Goal: Information Seeking & Learning: Learn about a topic

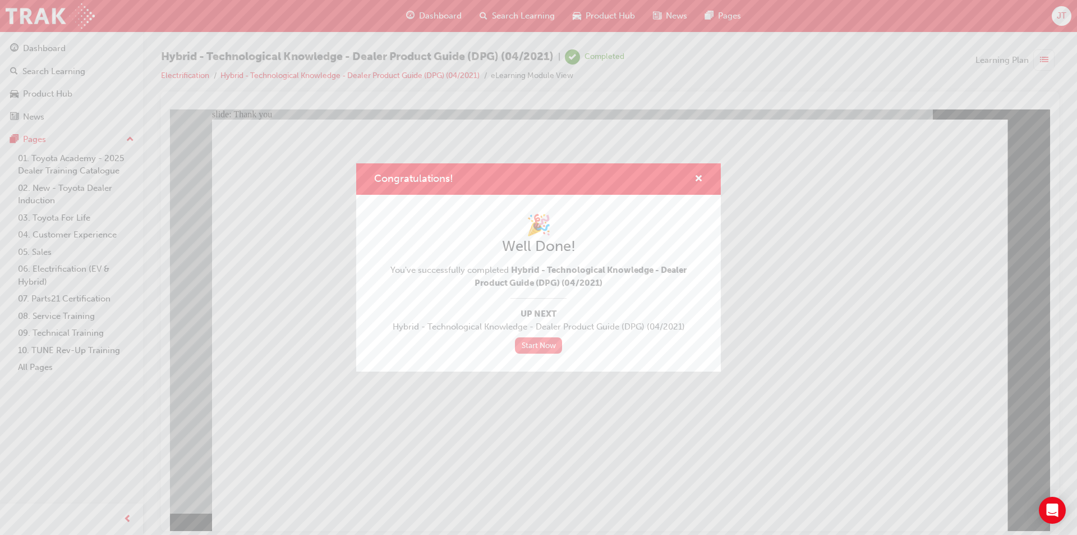
click at [536, 349] on link "Start Now" at bounding box center [538, 345] width 47 height 16
click at [699, 181] on span "cross-icon" at bounding box center [698, 179] width 8 height 10
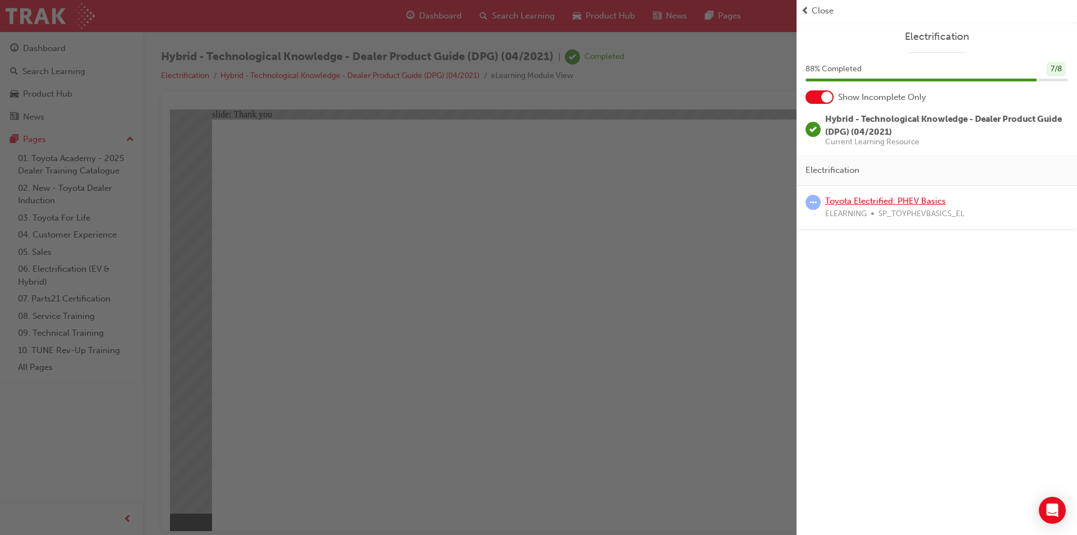
click at [901, 202] on link "Toyota Electrified: PHEV Basics" at bounding box center [885, 201] width 121 height 10
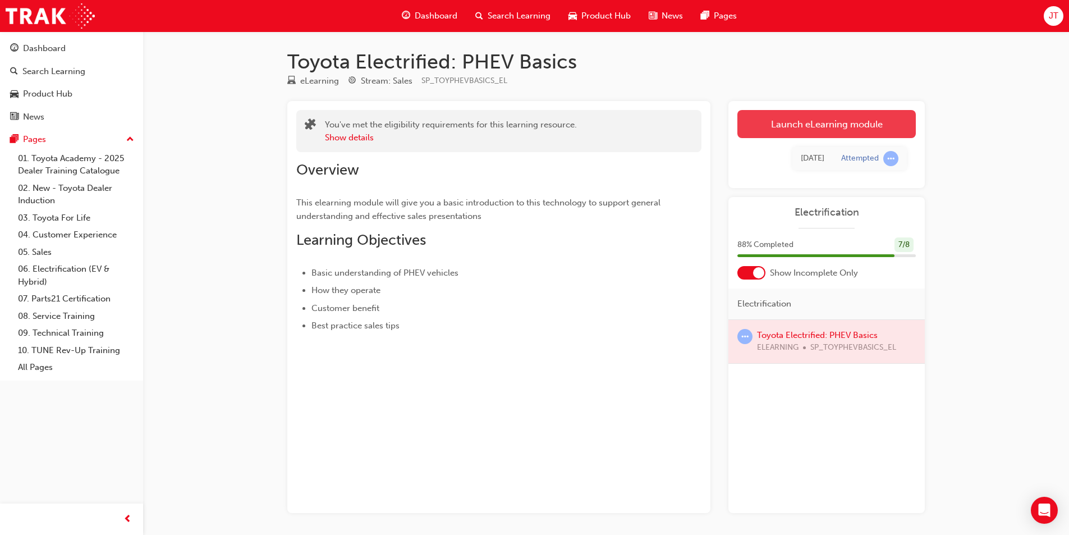
click at [831, 128] on link "Launch eLearning module" at bounding box center [826, 124] width 178 height 28
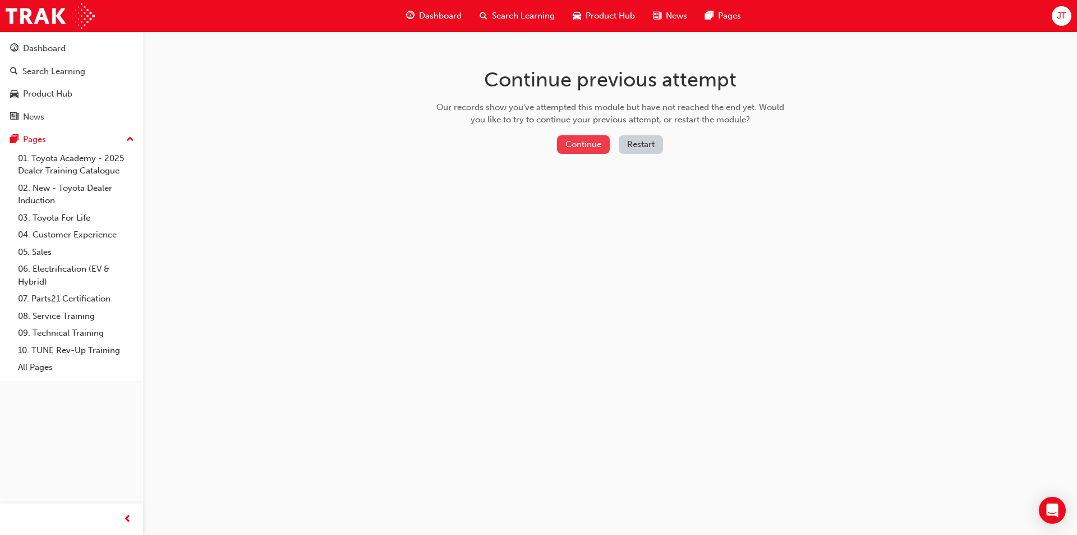
click at [572, 149] on button "Continue" at bounding box center [583, 144] width 53 height 19
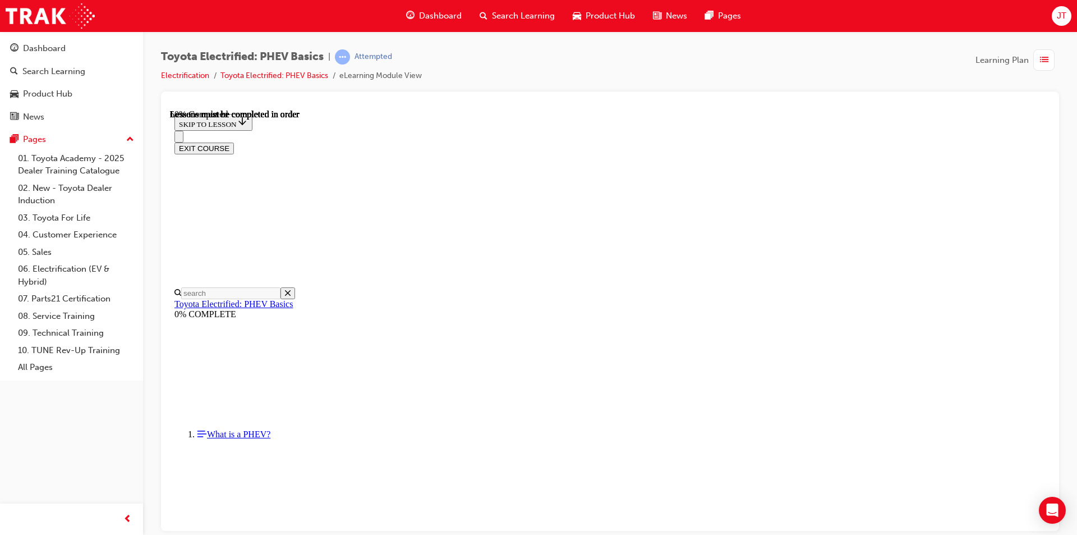
scroll to position [764, 0]
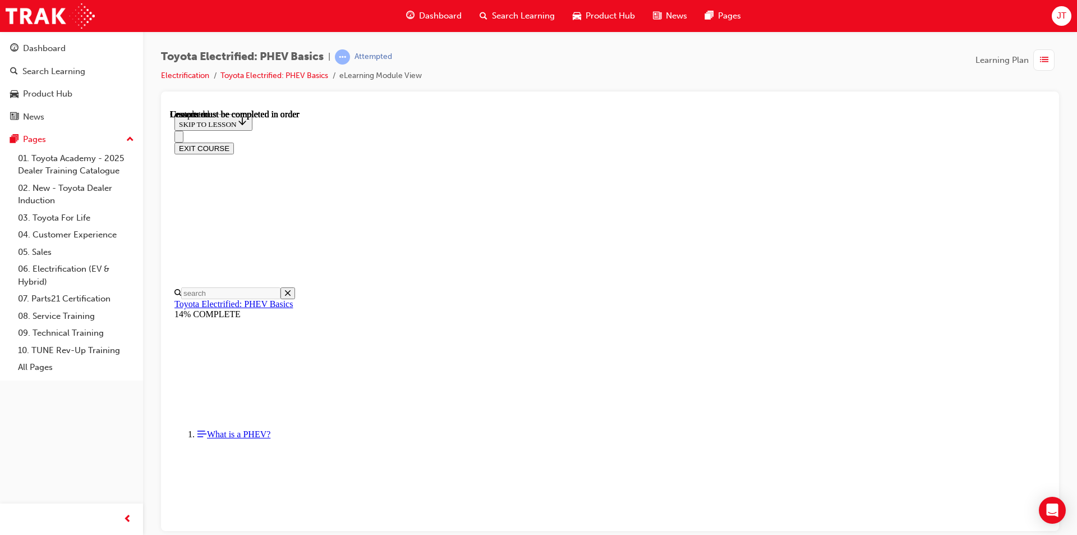
scroll to position [1122, 0]
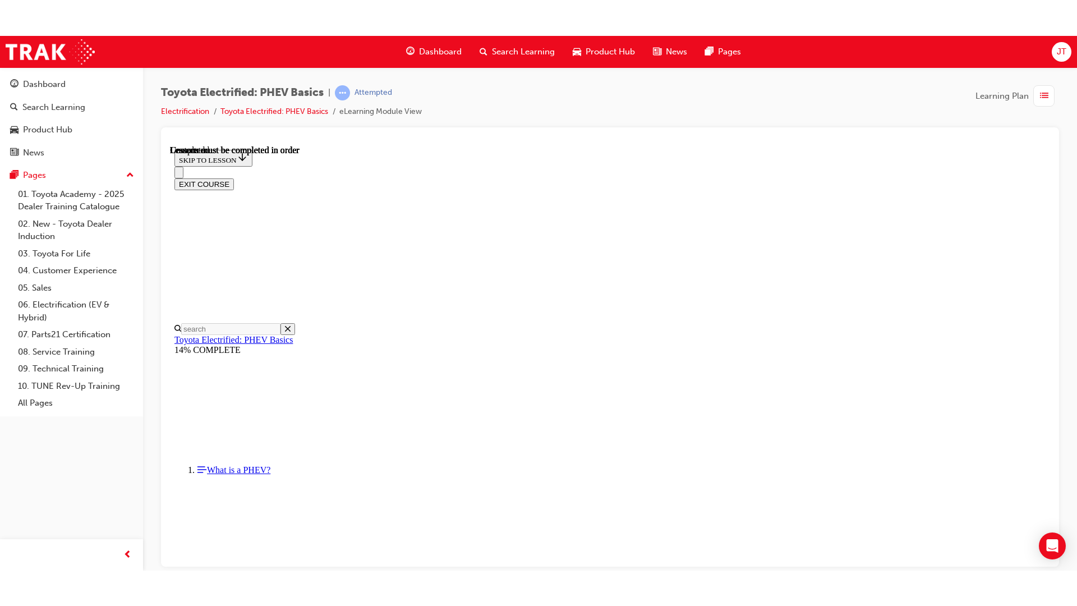
scroll to position [1433, 0]
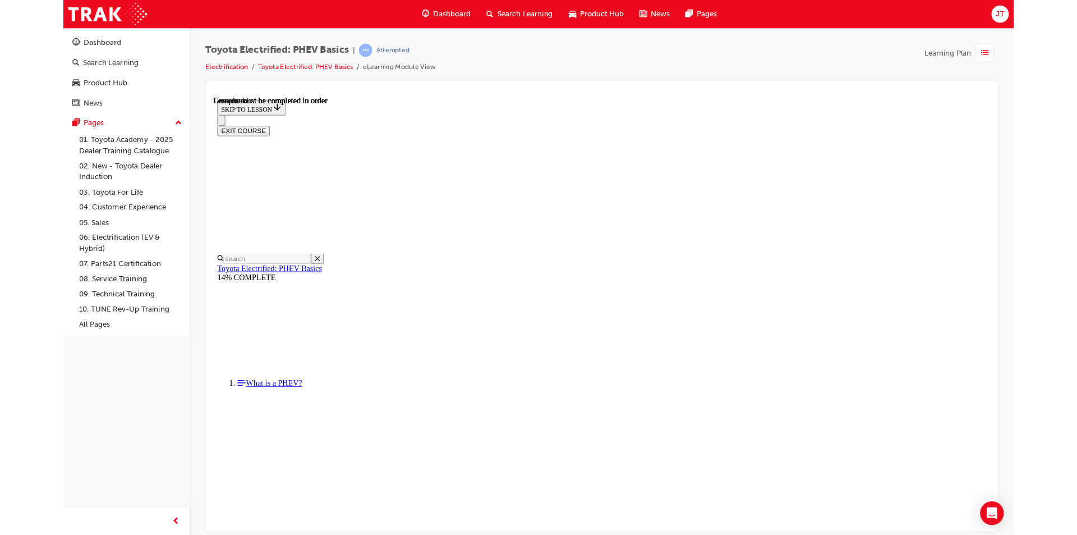
scroll to position [1308, 0]
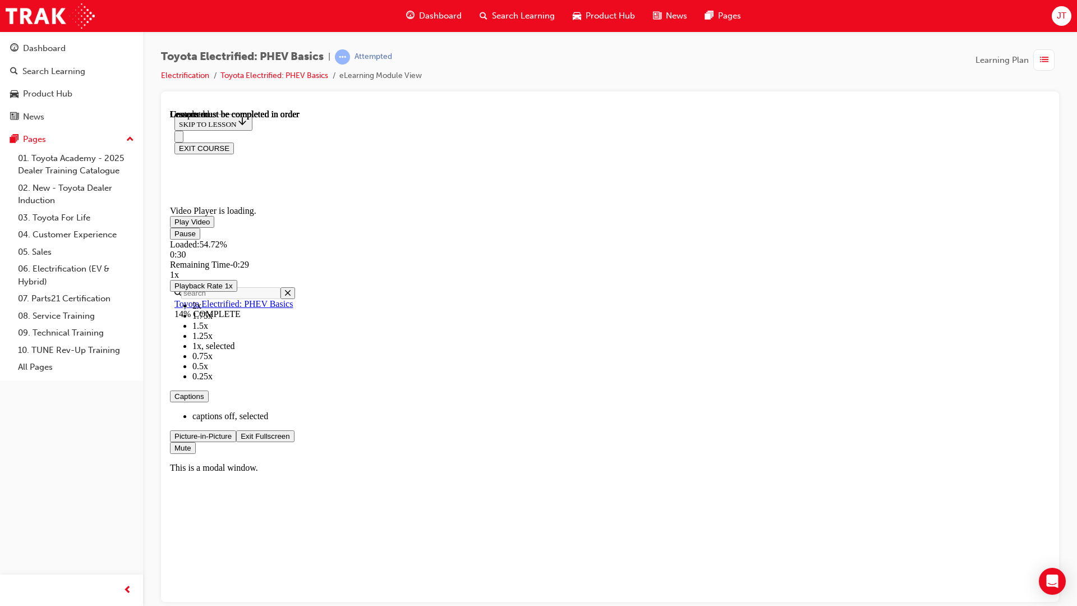
click at [236, 430] on button "Exit Fullscreen" at bounding box center [265, 436] width 58 height 12
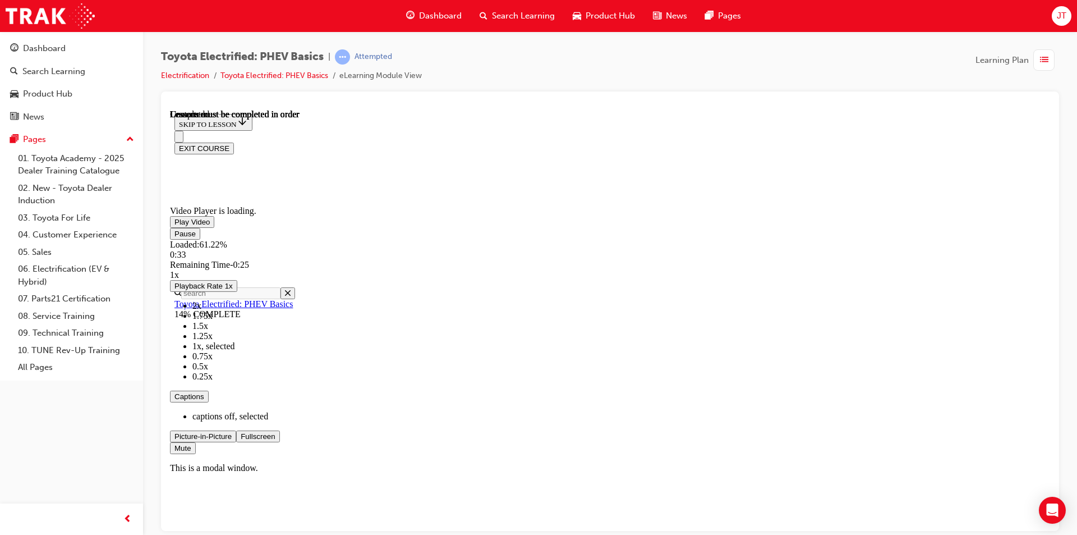
scroll to position [1364, 0]
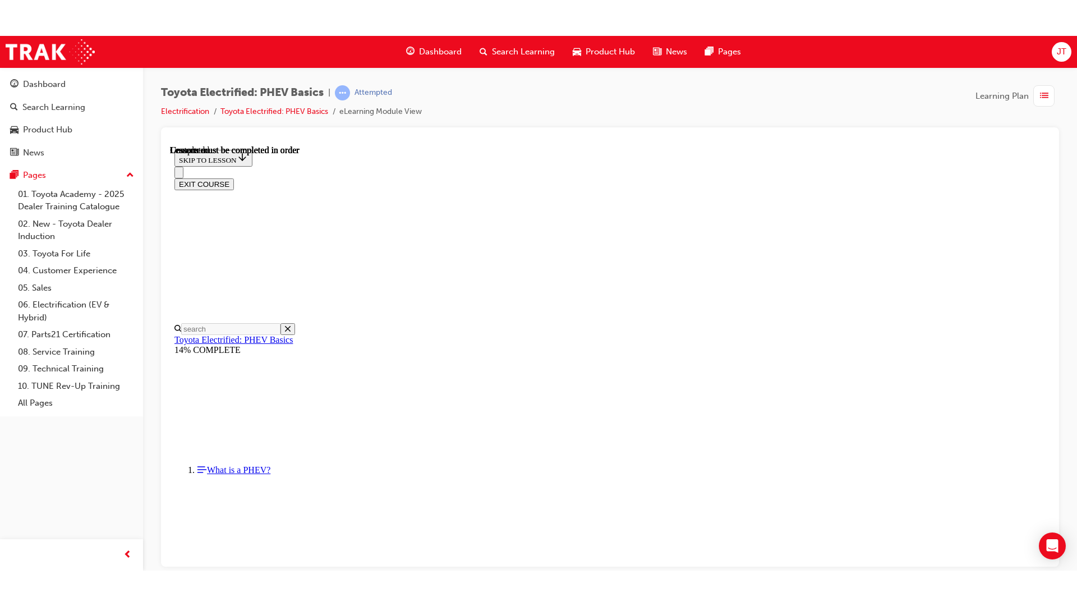
scroll to position [1420, 0]
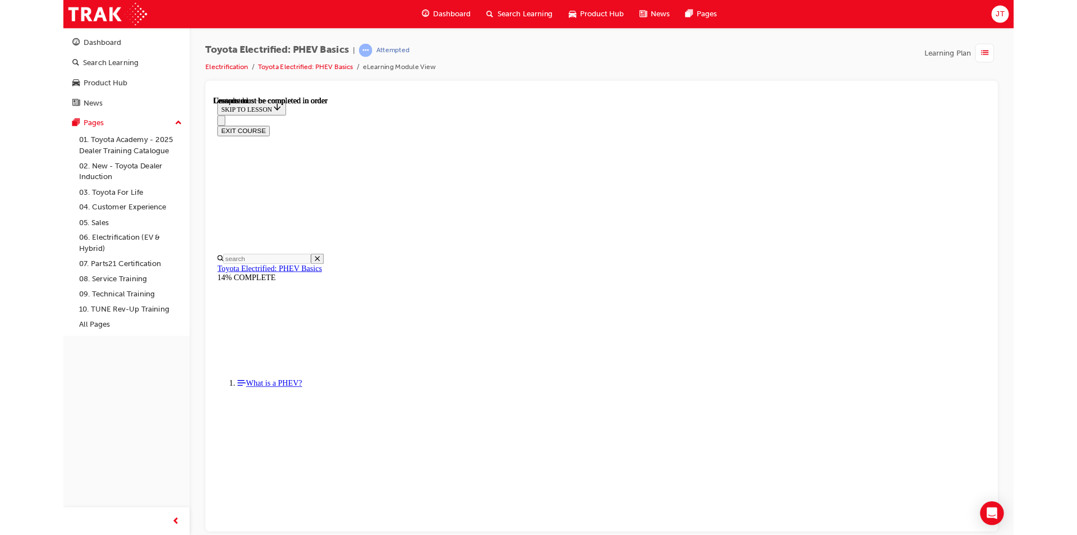
scroll to position [1308, 0]
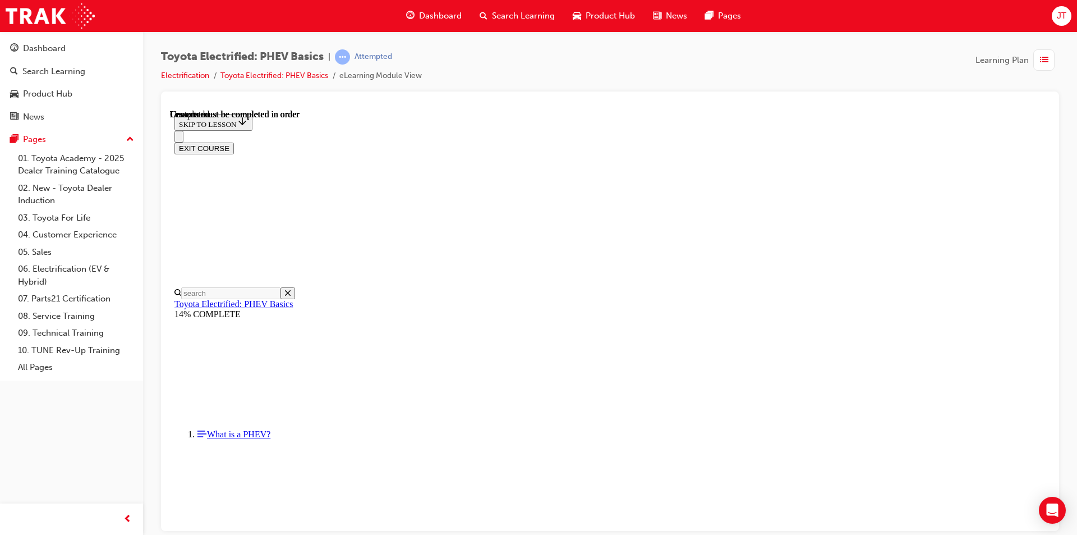
scroll to position [1493, 0]
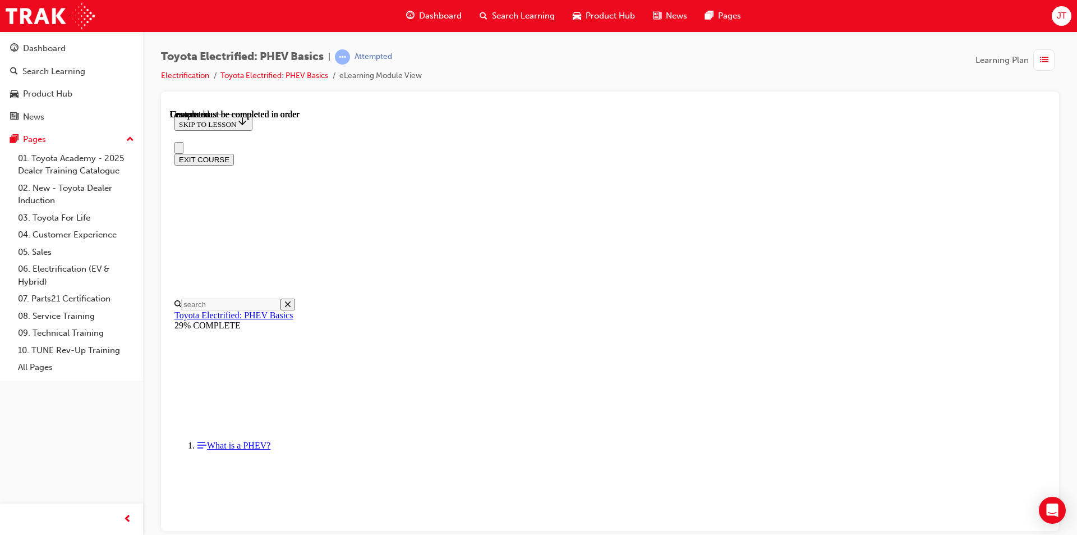
scroll to position [0, 0]
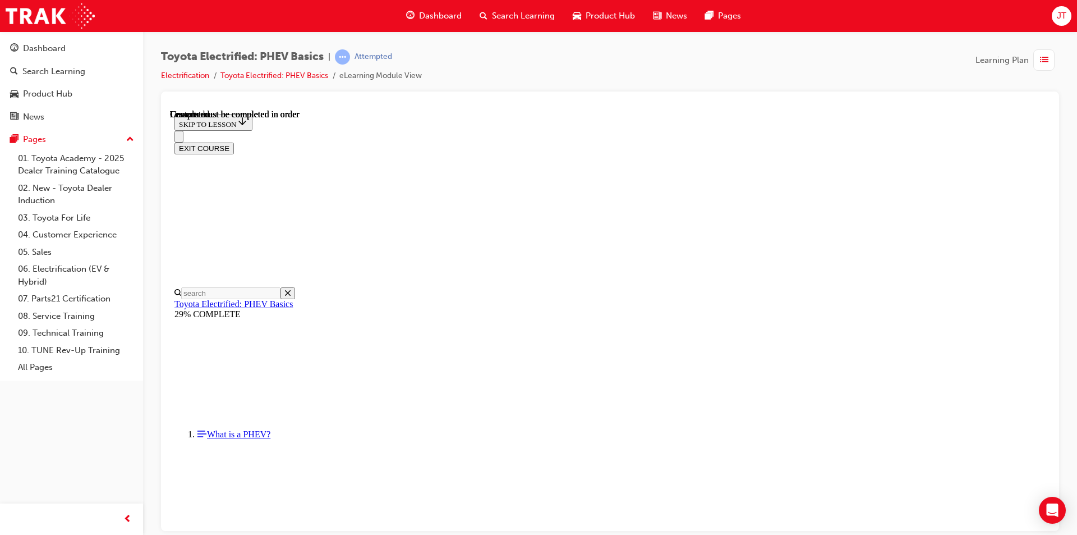
scroll to position [1493, 0]
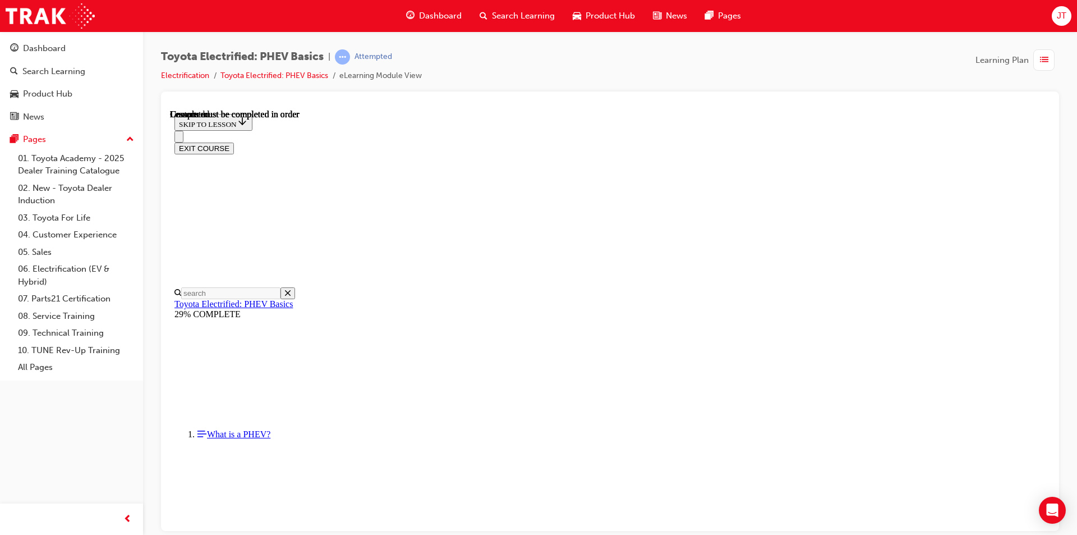
scroll to position [17, 0]
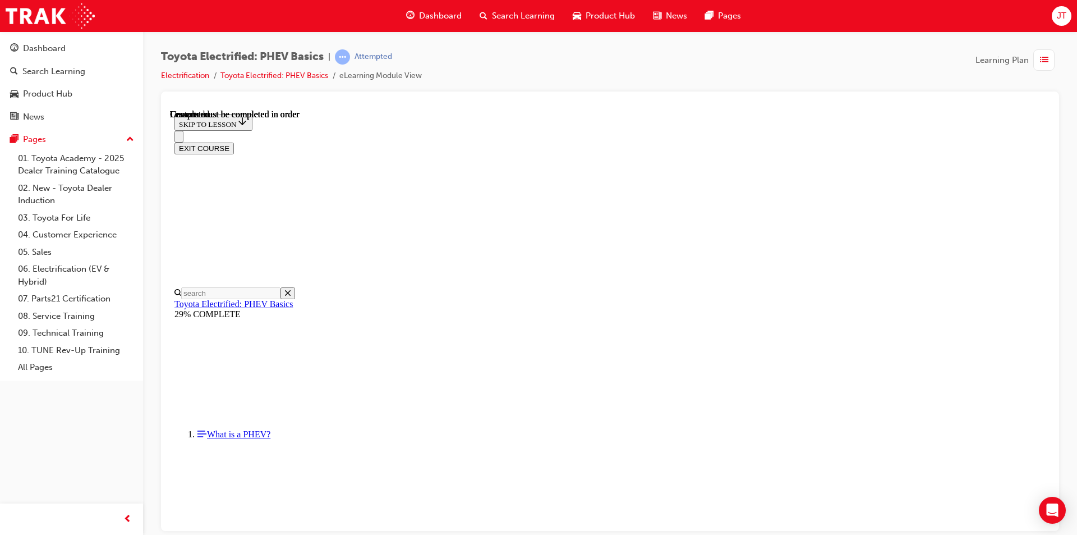
scroll to position [372, 0]
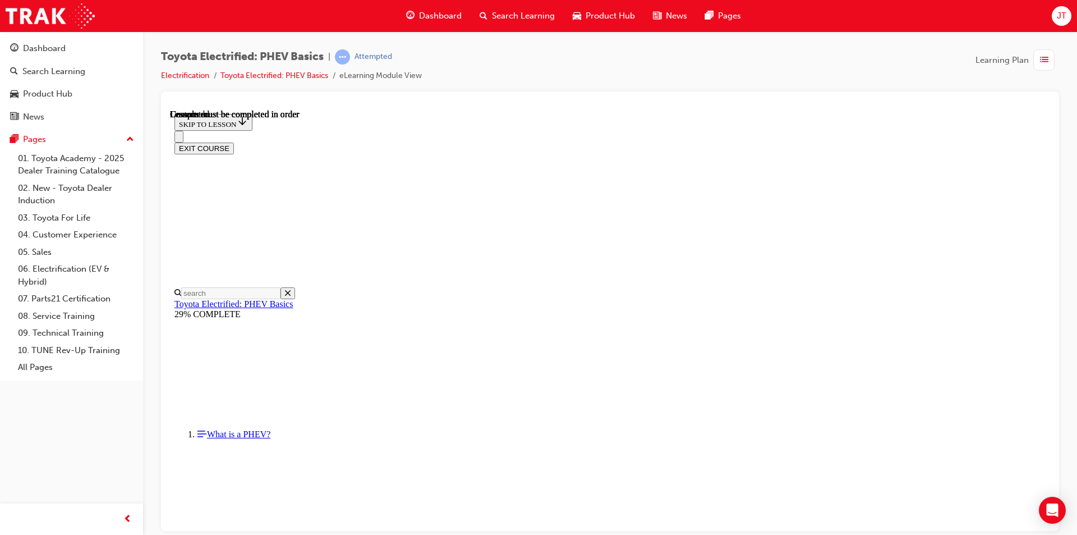
scroll to position [232, 0]
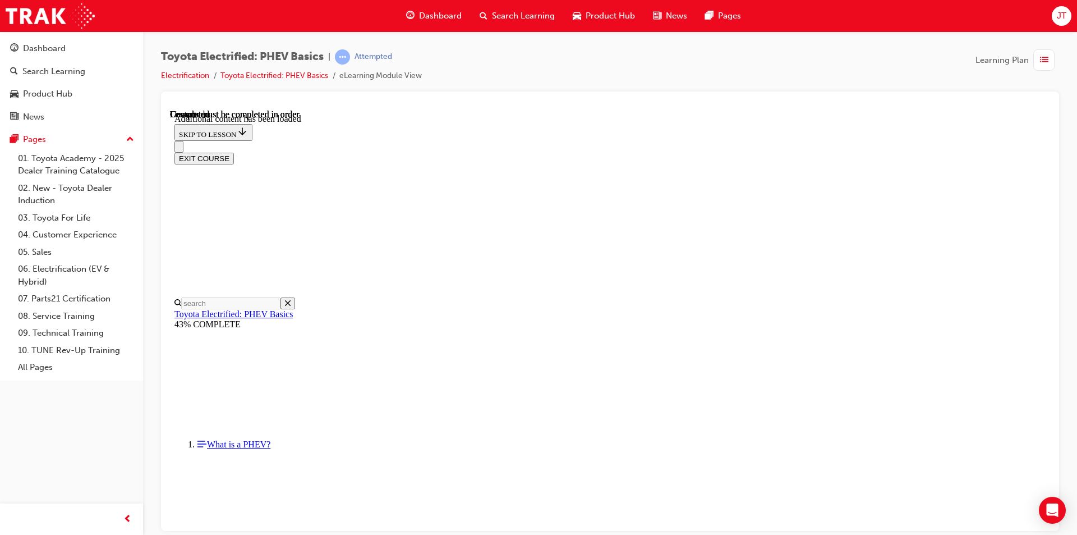
scroll to position [217, 0]
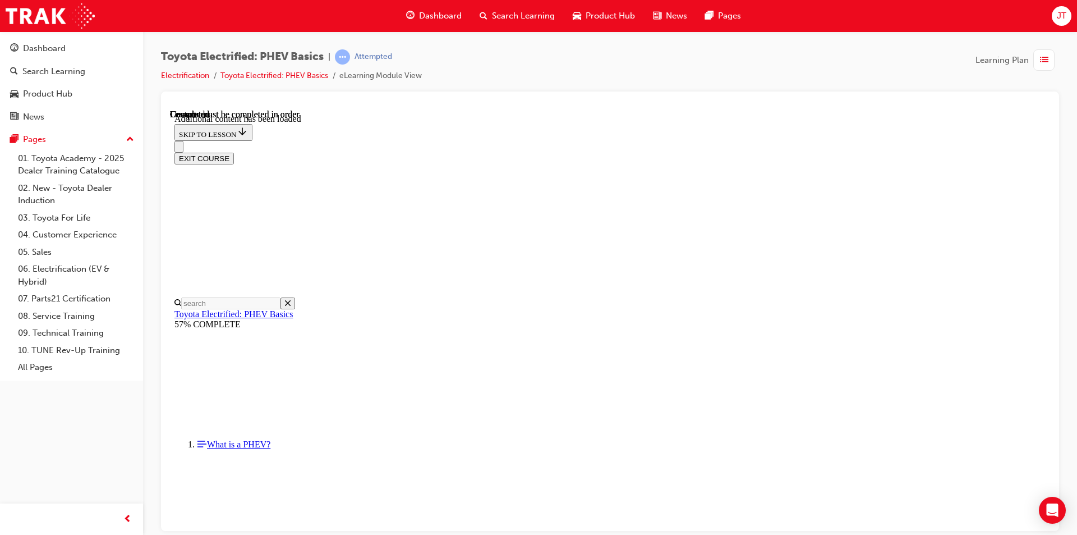
scroll to position [1549, 0]
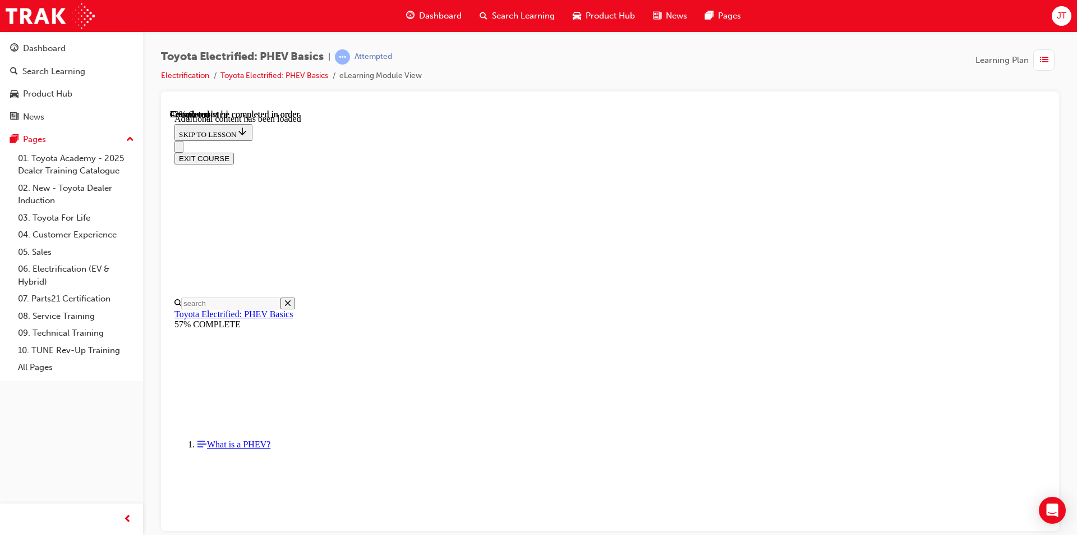
scroll to position [220, 0]
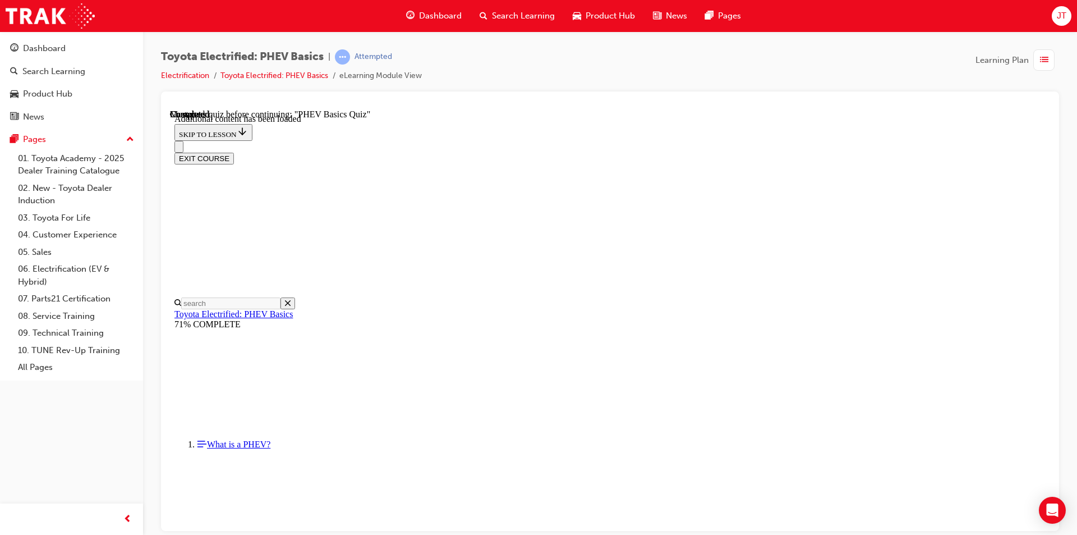
radio input "true"
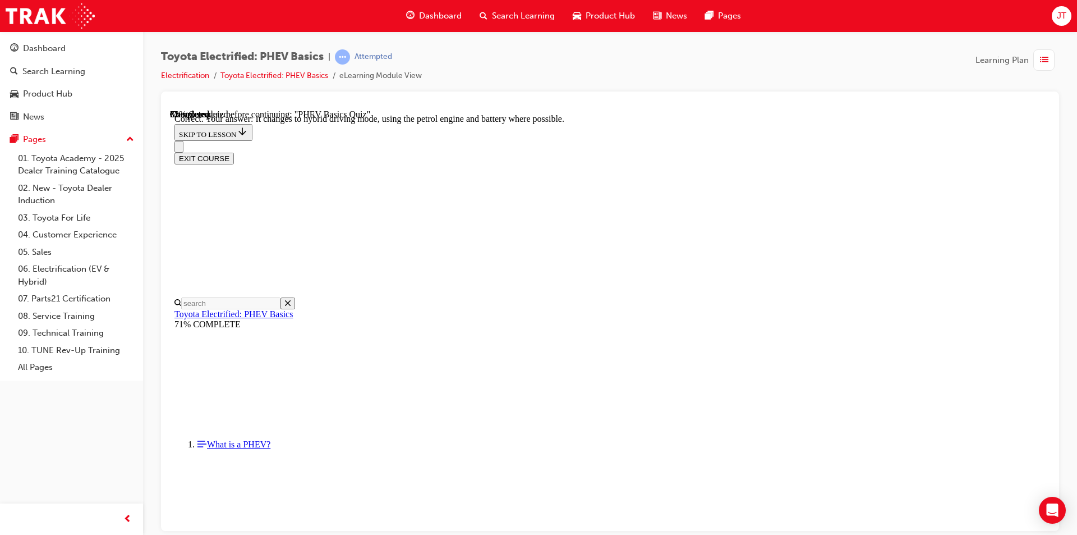
radio input "true"
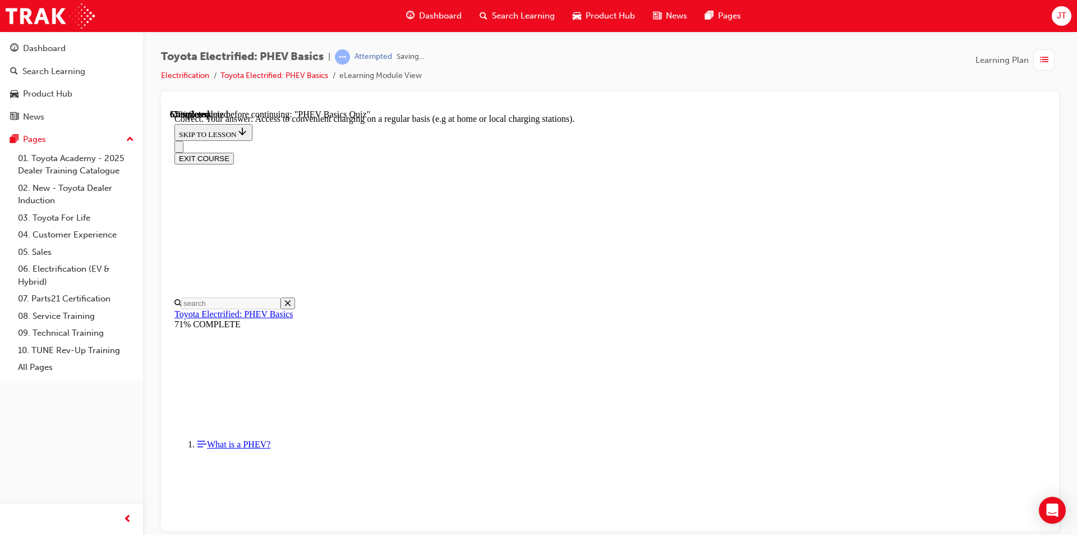
scroll to position [241, 0]
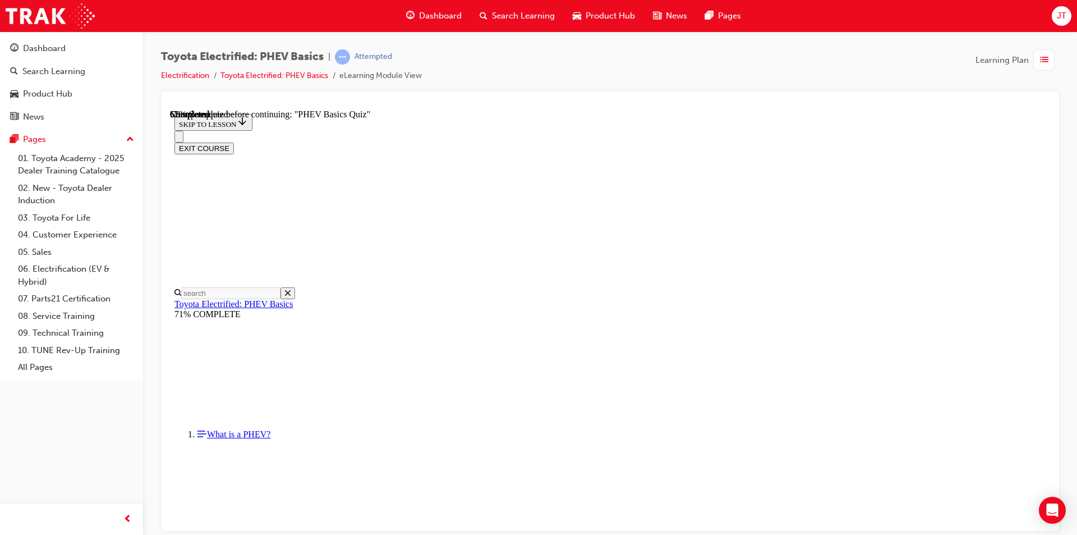
radio input "true"
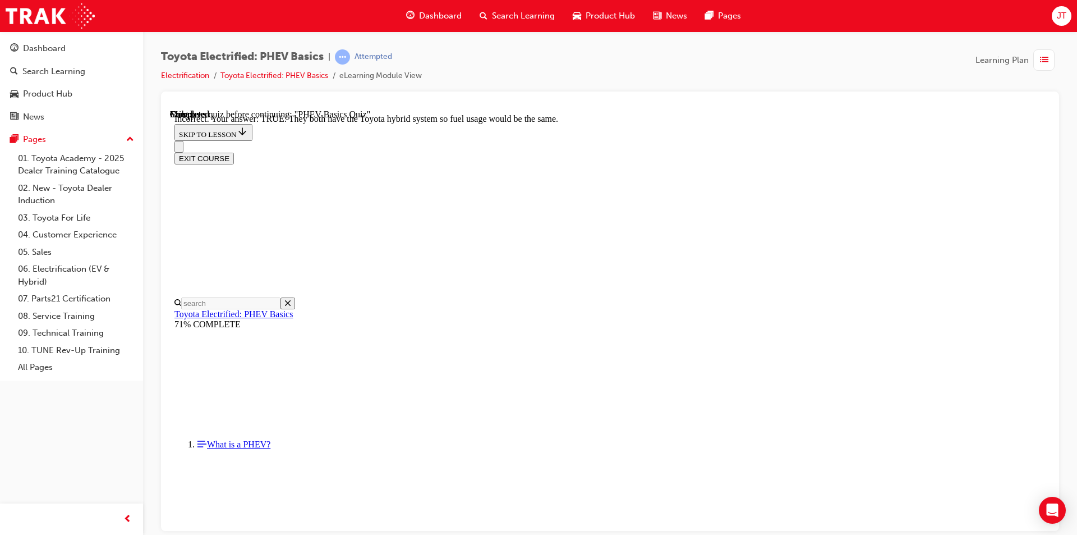
scroll to position [174, 0]
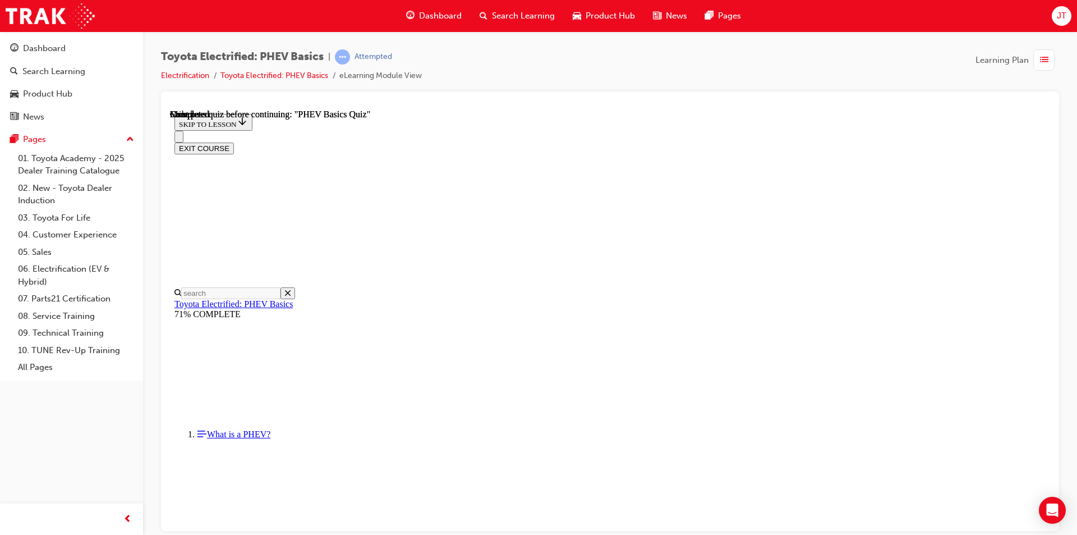
scroll to position [188, 0]
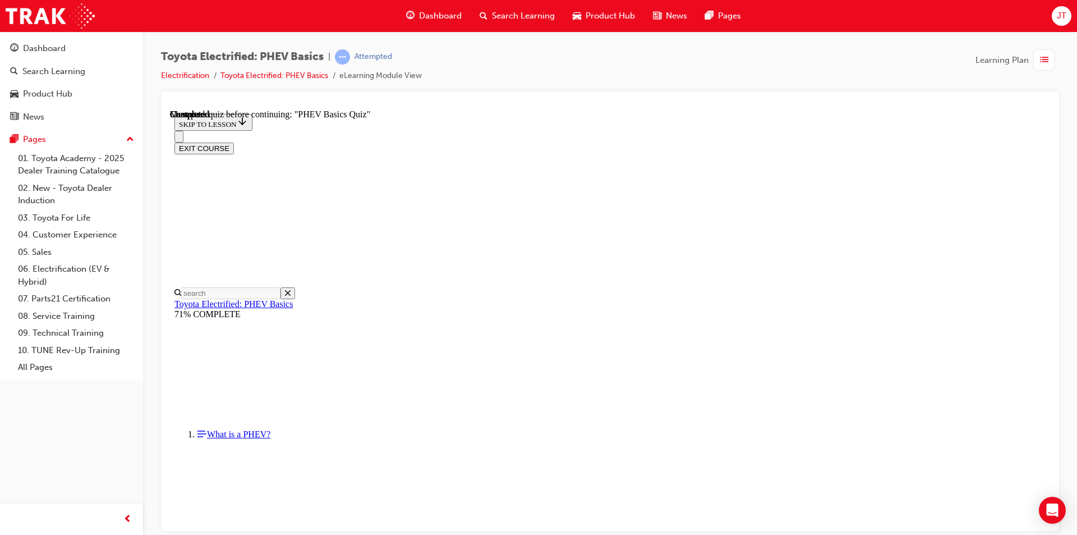
radio input "true"
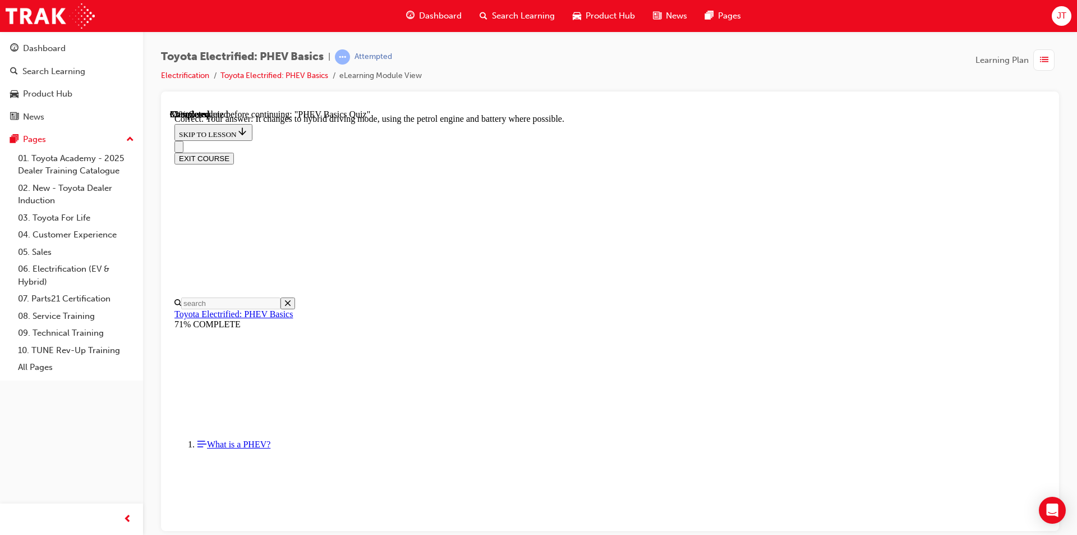
scroll to position [102, 0]
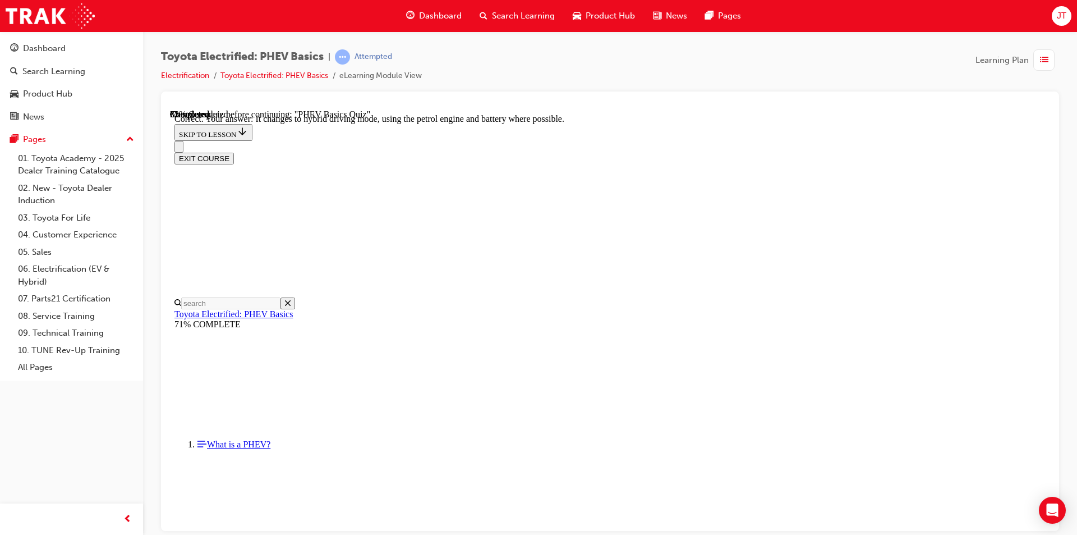
radio input "true"
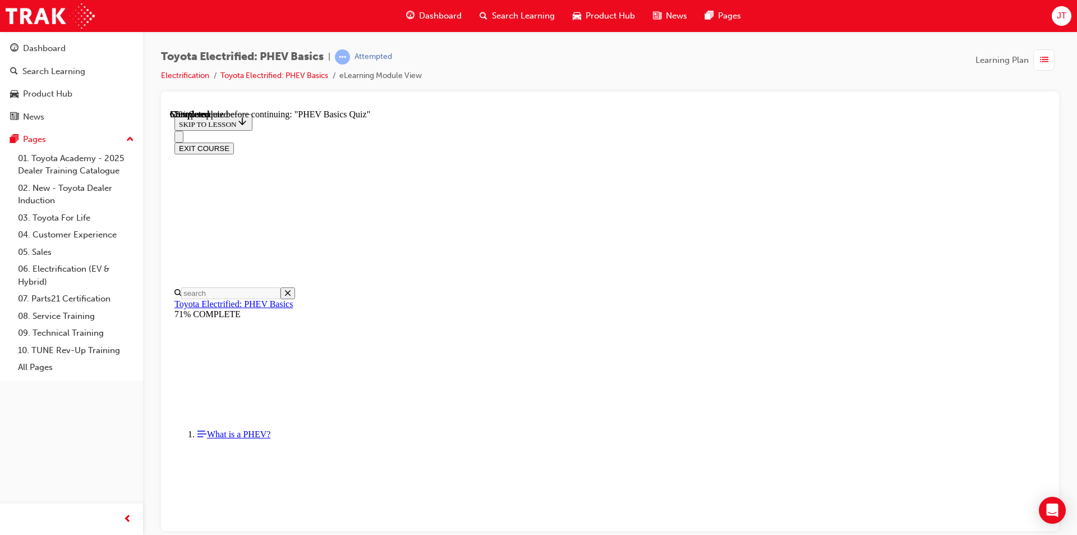
radio input "true"
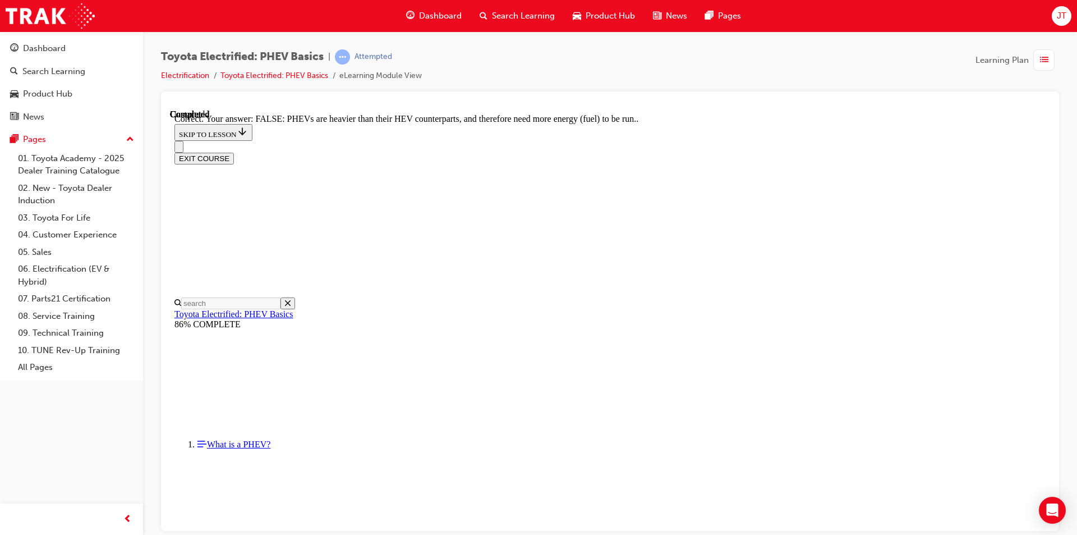
scroll to position [174, 0]
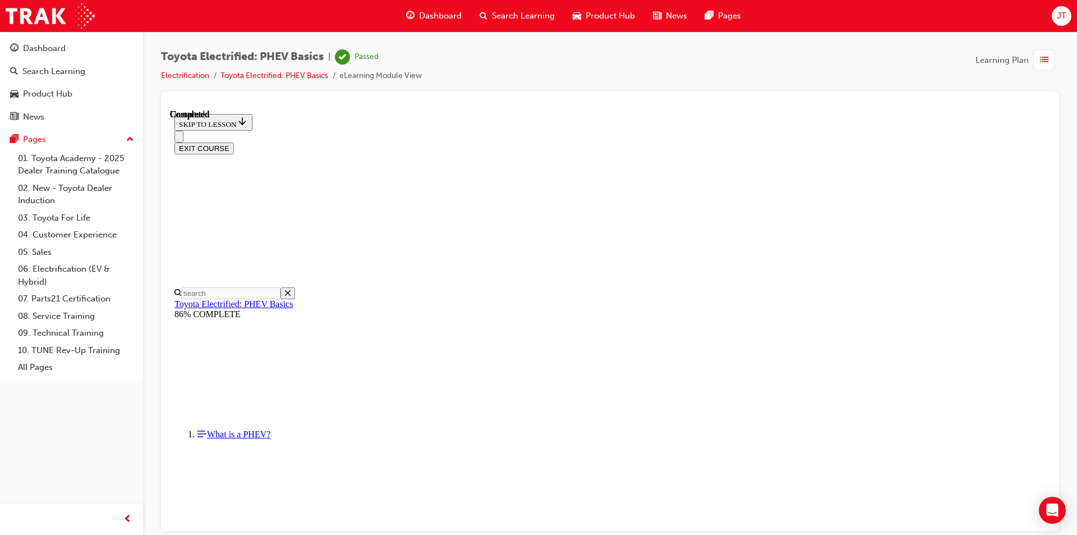
scroll to position [188, 0]
click at [234, 142] on button "EXIT COURSE" at bounding box center [203, 148] width 59 height 12
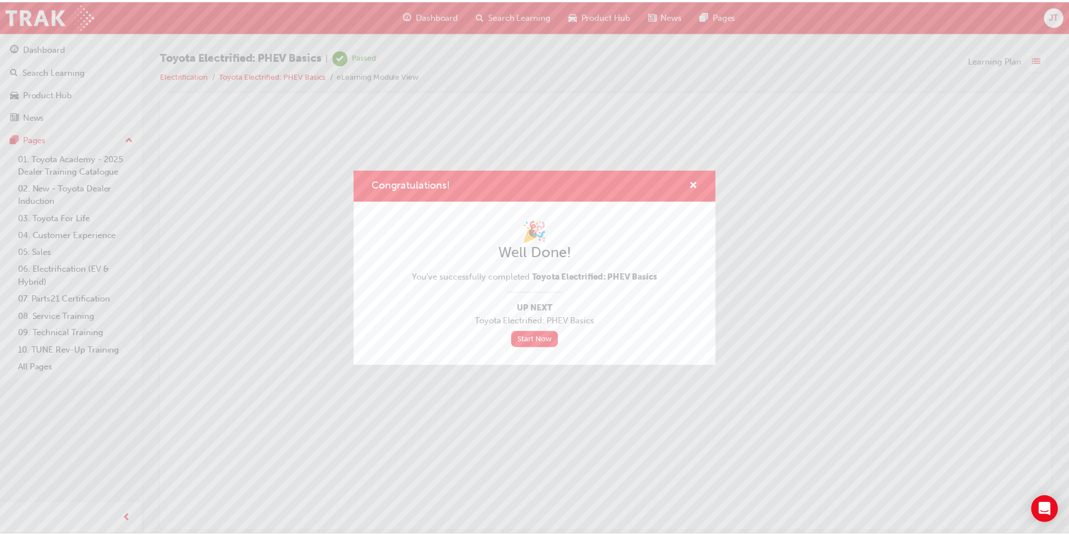
scroll to position [0, 0]
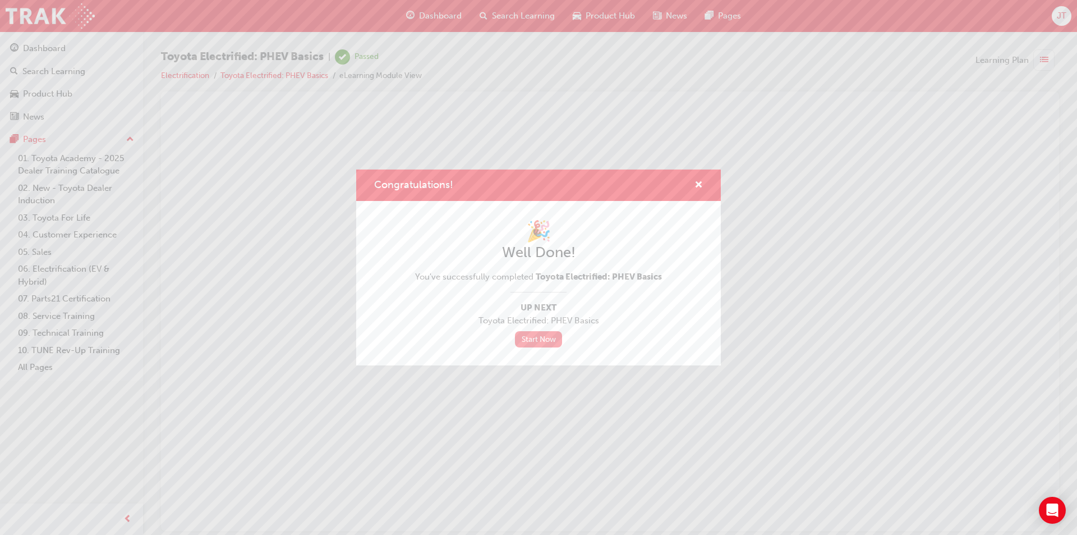
click at [540, 342] on link "Start Now" at bounding box center [538, 339] width 47 height 16
click at [699, 181] on span "cross-icon" at bounding box center [698, 186] width 8 height 10
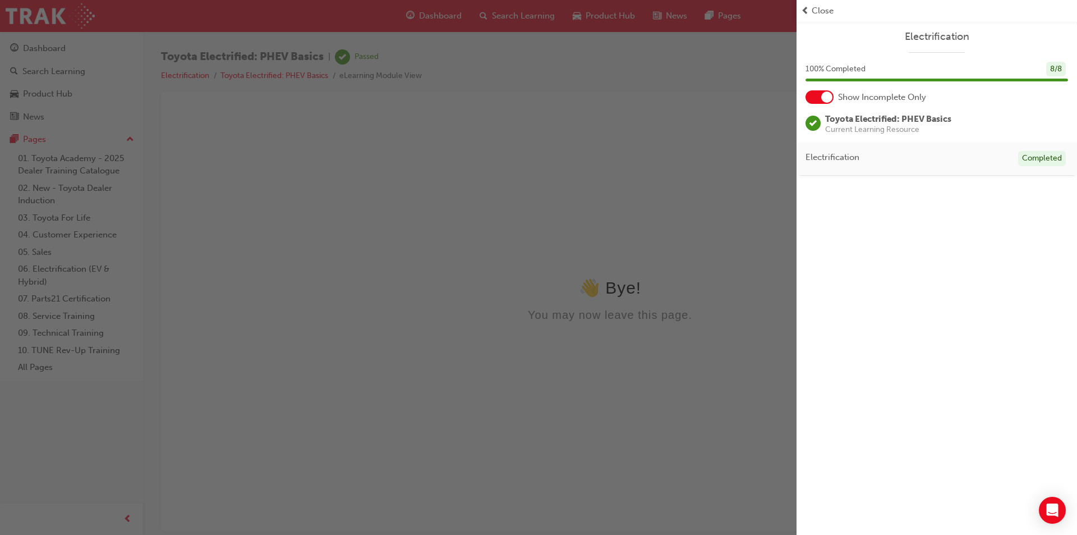
click at [675, 168] on div "button" at bounding box center [398, 267] width 796 height 535
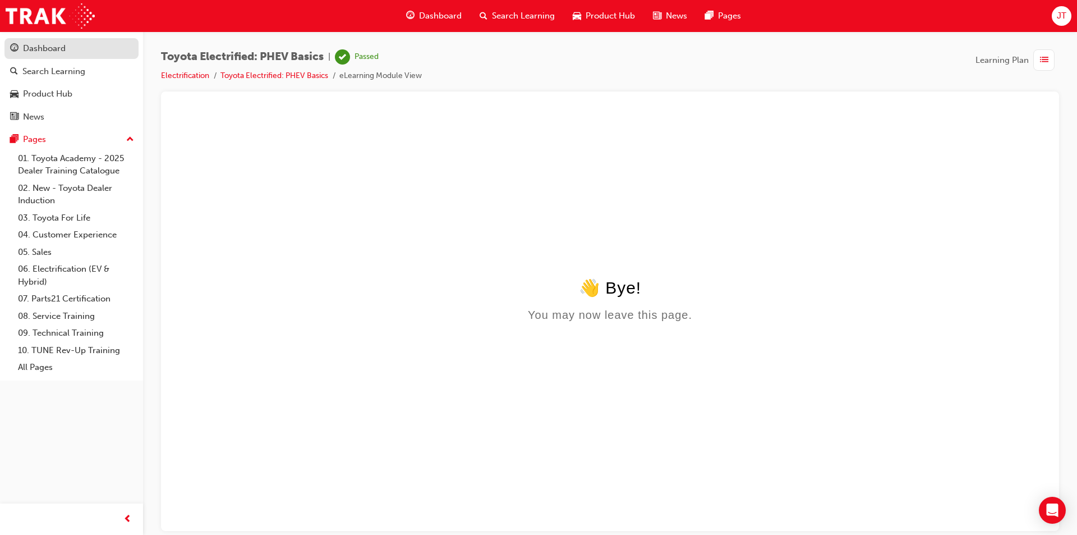
click at [76, 49] on div "Dashboard" at bounding box center [71, 49] width 123 height 14
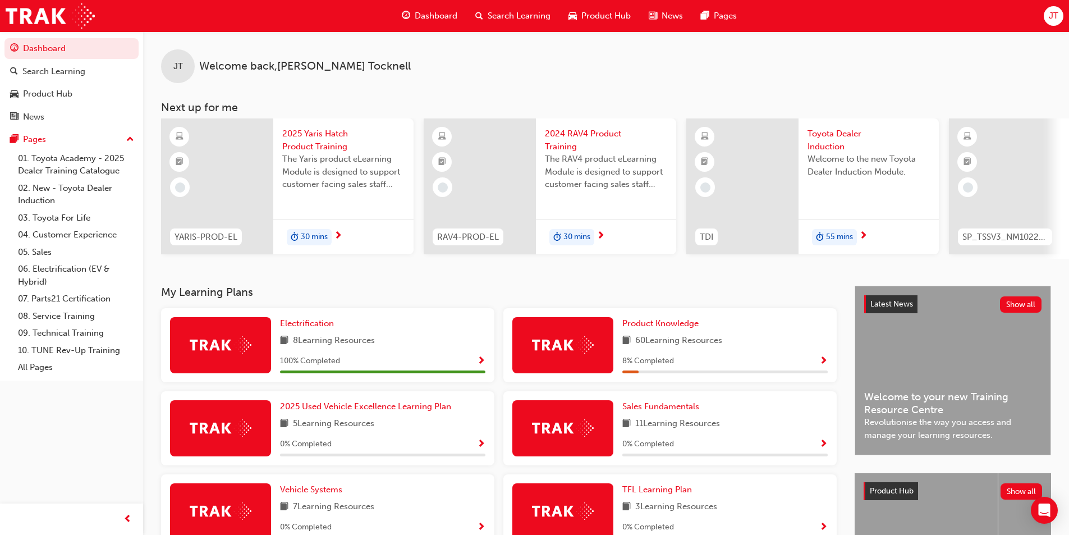
click at [827, 148] on span "Toyota Dealer Induction" at bounding box center [868, 139] width 122 height 25
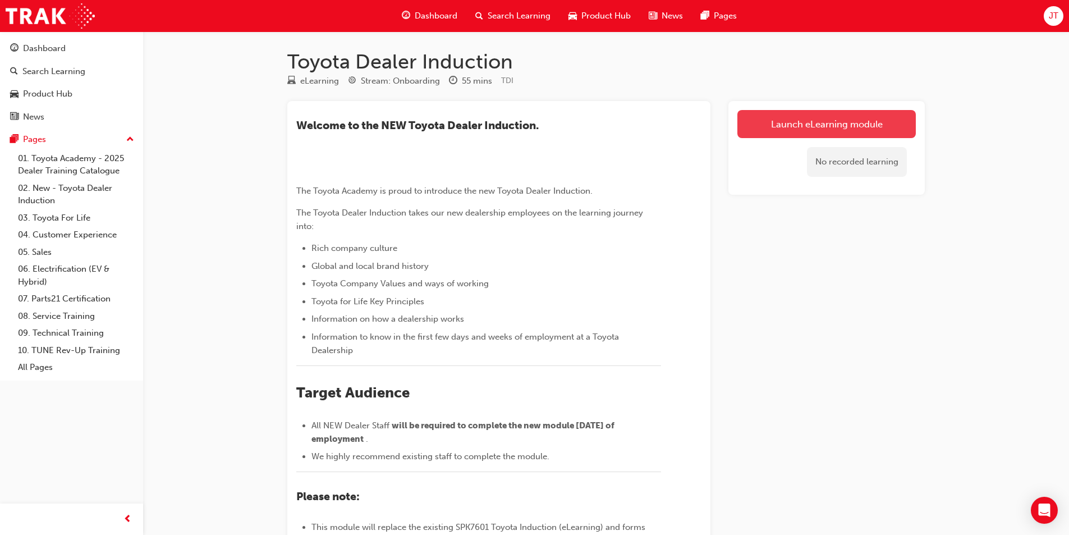
click at [807, 126] on link "Launch eLearning module" at bounding box center [826, 124] width 178 height 28
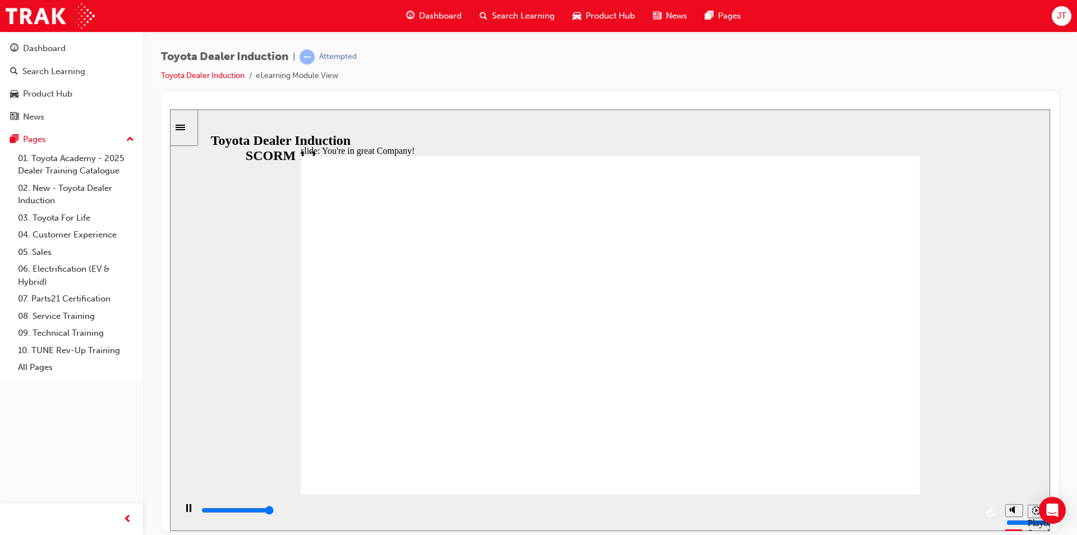
type input "7500"
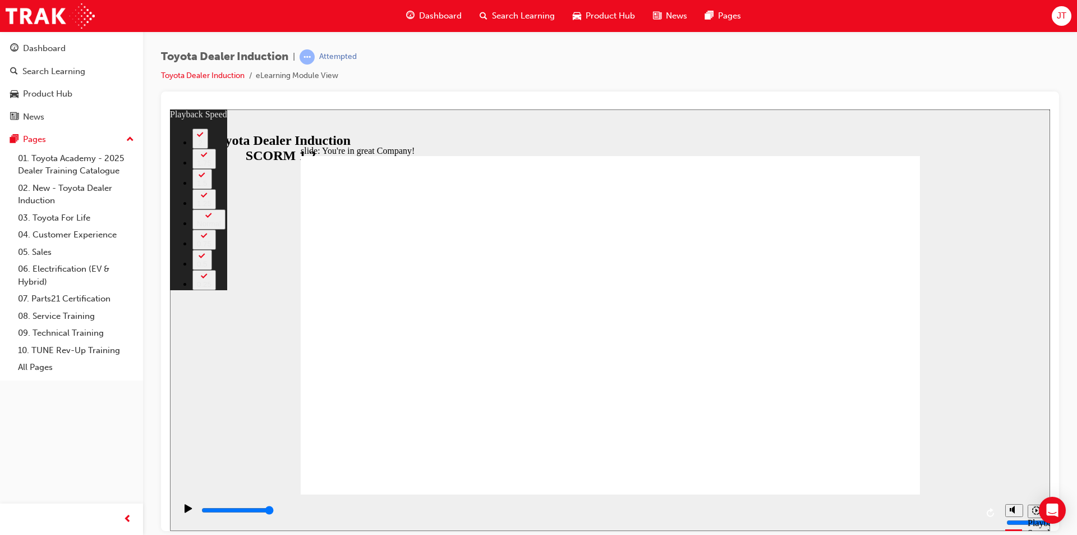
type input "156"
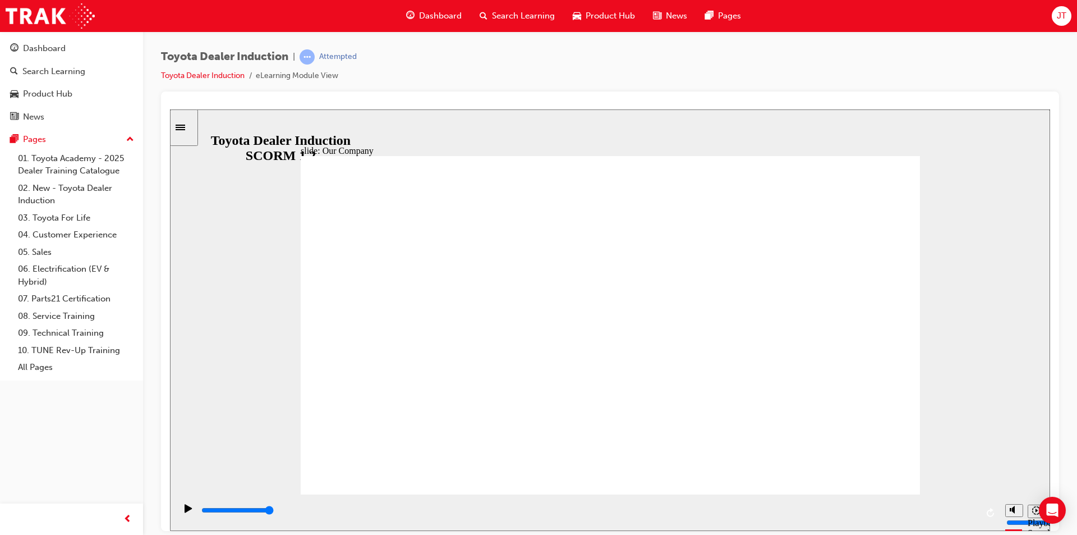
drag, startPoint x: 438, startPoint y: 427, endPoint x: 448, endPoint y: 430, distance: 10.5
drag, startPoint x: 439, startPoint y: 426, endPoint x: 448, endPoint y: 427, distance: 9.7
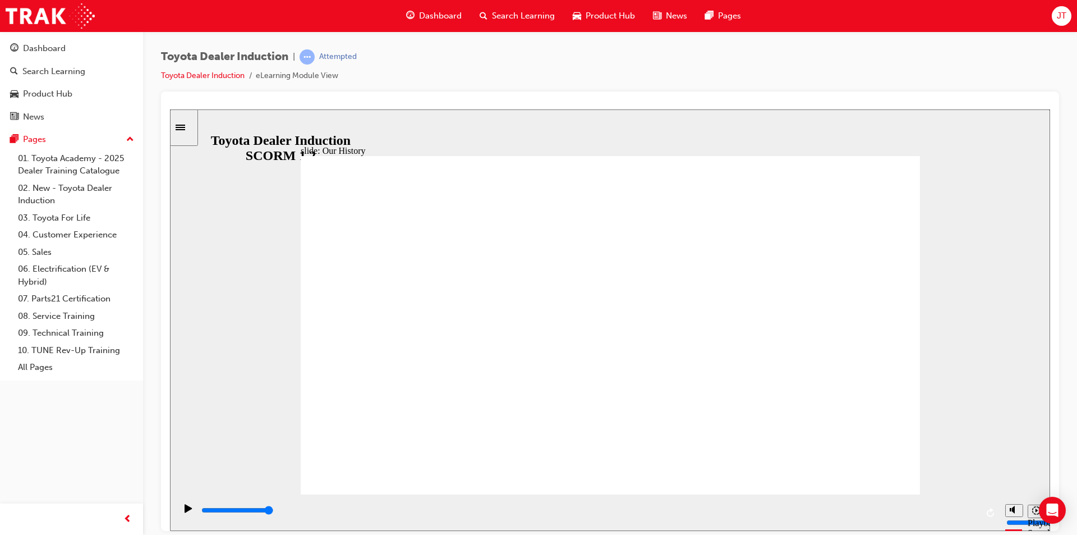
drag, startPoint x: 438, startPoint y: 425, endPoint x: 530, endPoint y: 446, distance: 95.0
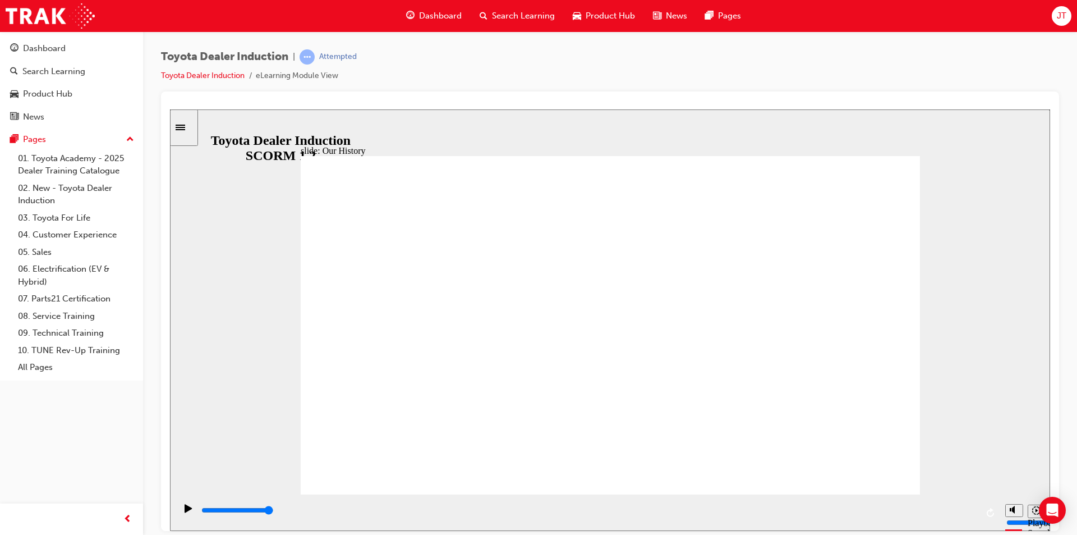
drag, startPoint x: 615, startPoint y: 431, endPoint x: 744, endPoint y: 428, distance: 129.0
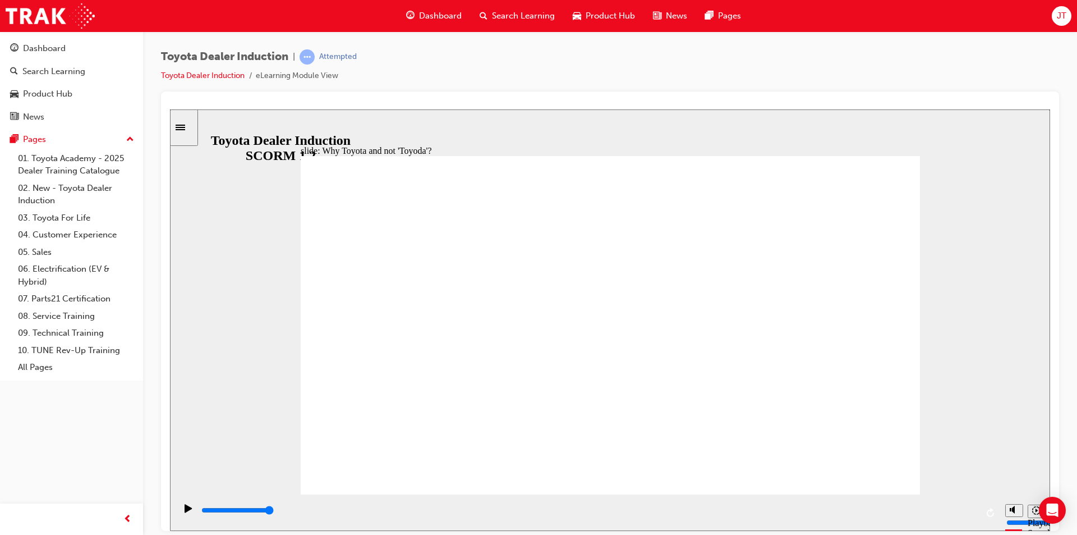
type input "5000"
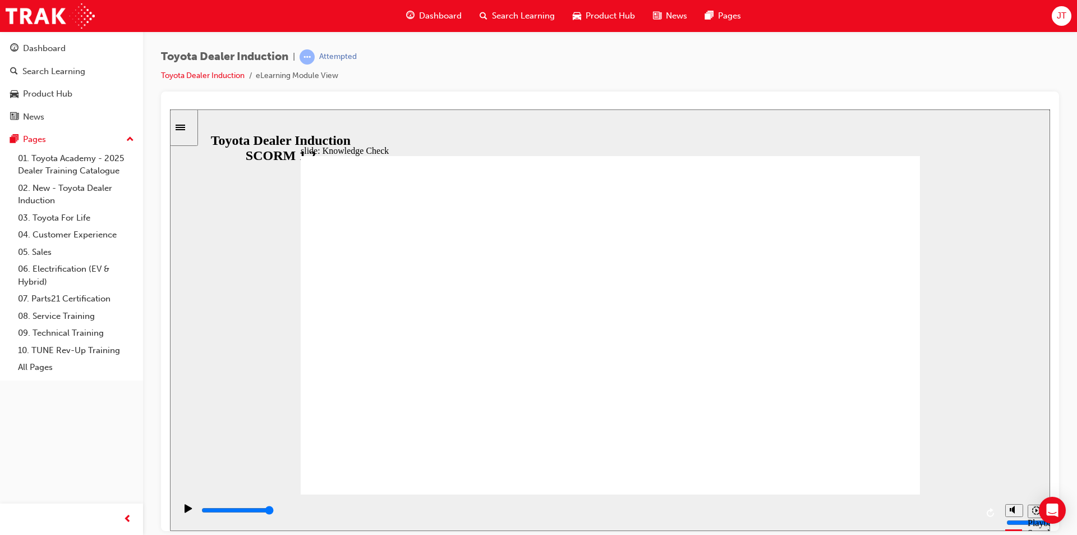
radio input "true"
type input "5000"
radio input "true"
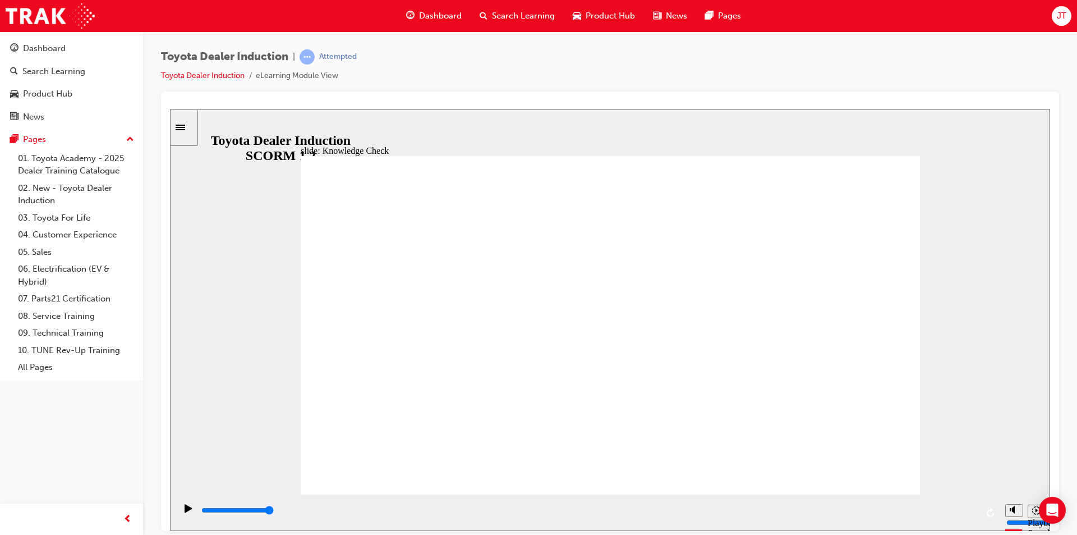
type input "5000"
radio input "true"
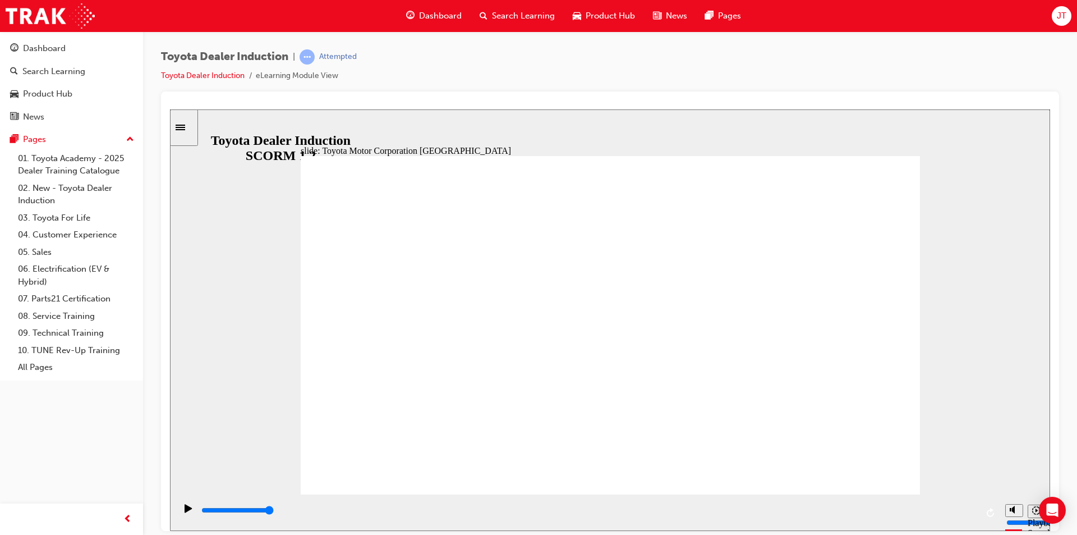
type input "15300"
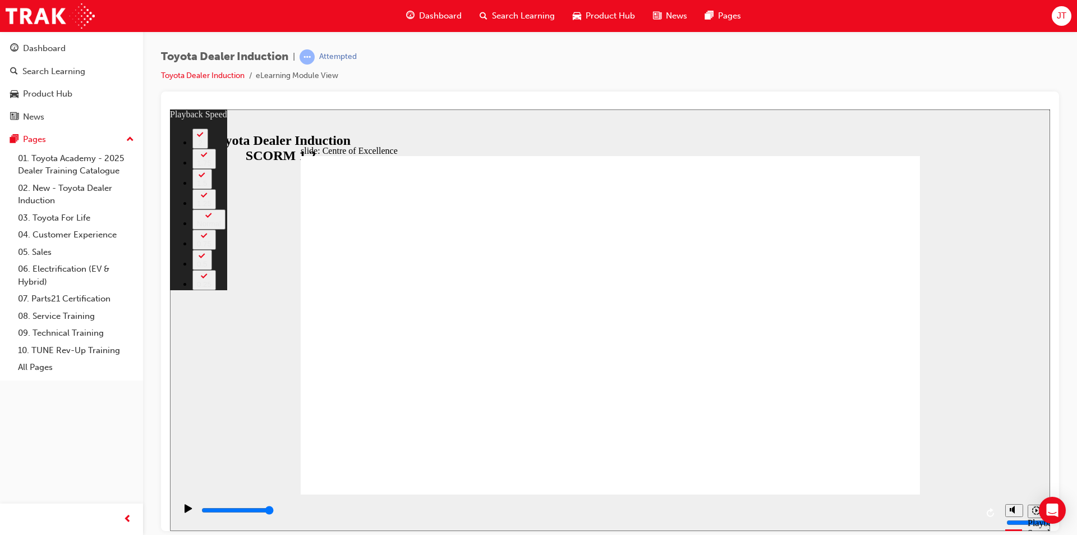
type input "248"
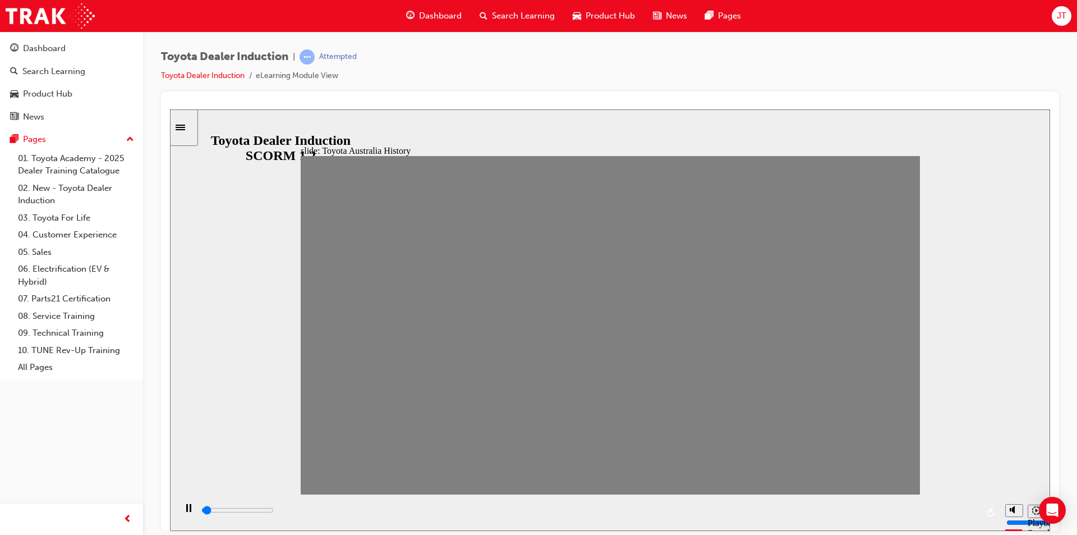
drag, startPoint x: 319, startPoint y: 340, endPoint x: 340, endPoint y: 339, distance: 21.3
drag, startPoint x: 351, startPoint y: 334, endPoint x: 375, endPoint y: 333, distance: 24.1
drag, startPoint x: 385, startPoint y: 330, endPoint x: 406, endPoint y: 334, distance: 21.6
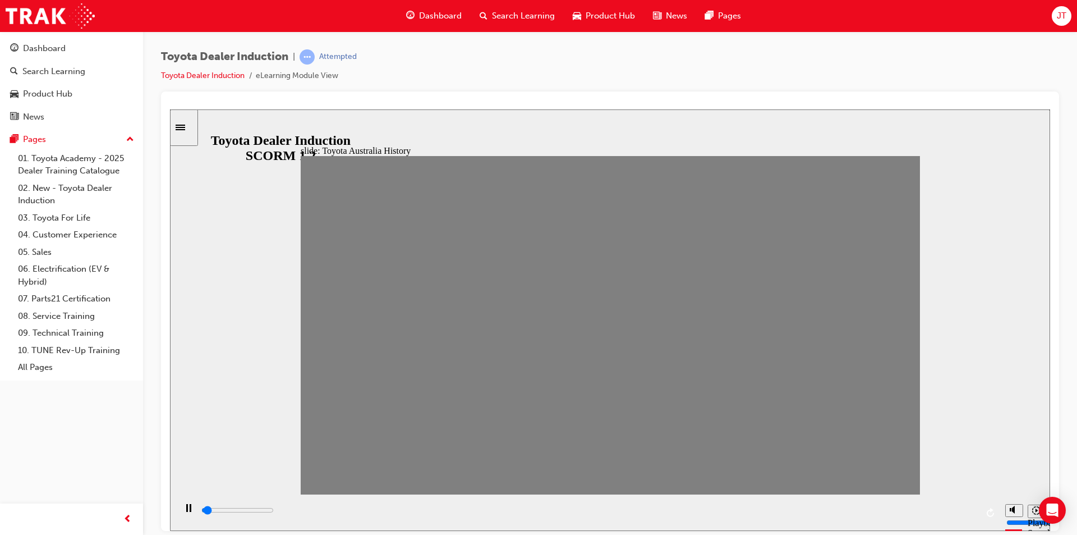
drag, startPoint x: 413, startPoint y: 337, endPoint x: 435, endPoint y: 338, distance: 21.9
drag, startPoint x: 443, startPoint y: 333, endPoint x: 471, endPoint y: 335, distance: 28.7
drag, startPoint x: 469, startPoint y: 337, endPoint x: 494, endPoint y: 334, distance: 24.2
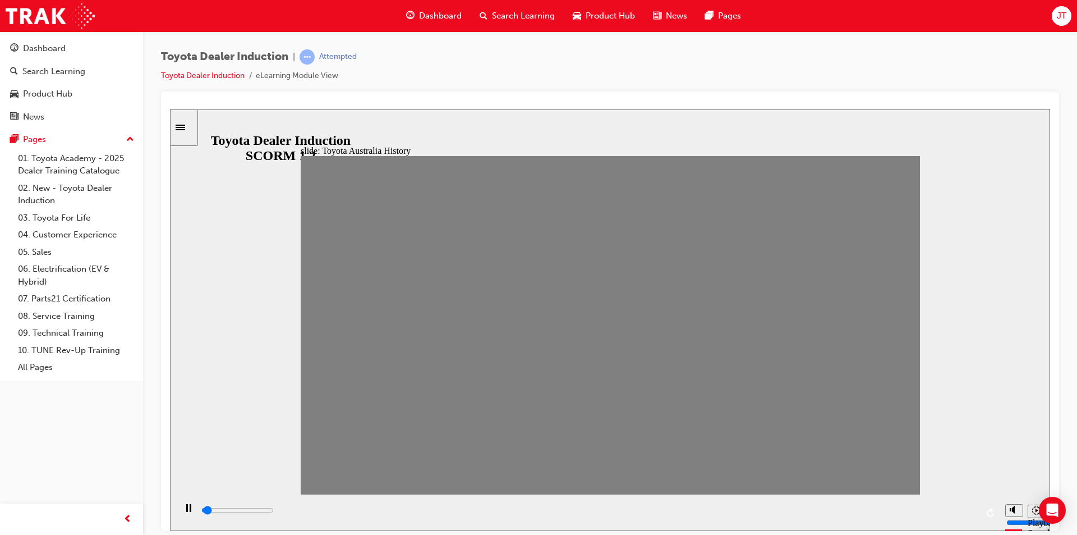
drag, startPoint x: 490, startPoint y: 334, endPoint x: 520, endPoint y: 333, distance: 29.7
drag, startPoint x: 516, startPoint y: 332, endPoint x: 541, endPoint y: 335, distance: 24.8
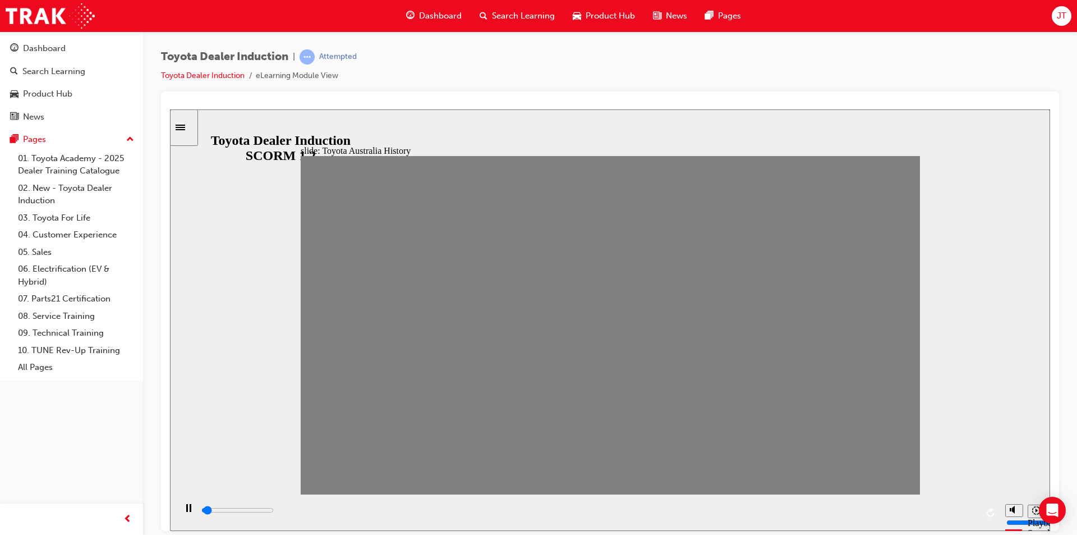
drag, startPoint x: 551, startPoint y: 335, endPoint x: 580, endPoint y: 332, distance: 28.7
drag, startPoint x: 579, startPoint y: 329, endPoint x: 606, endPoint y: 337, distance: 28.0
drag, startPoint x: 611, startPoint y: 334, endPoint x: 650, endPoint y: 337, distance: 38.8
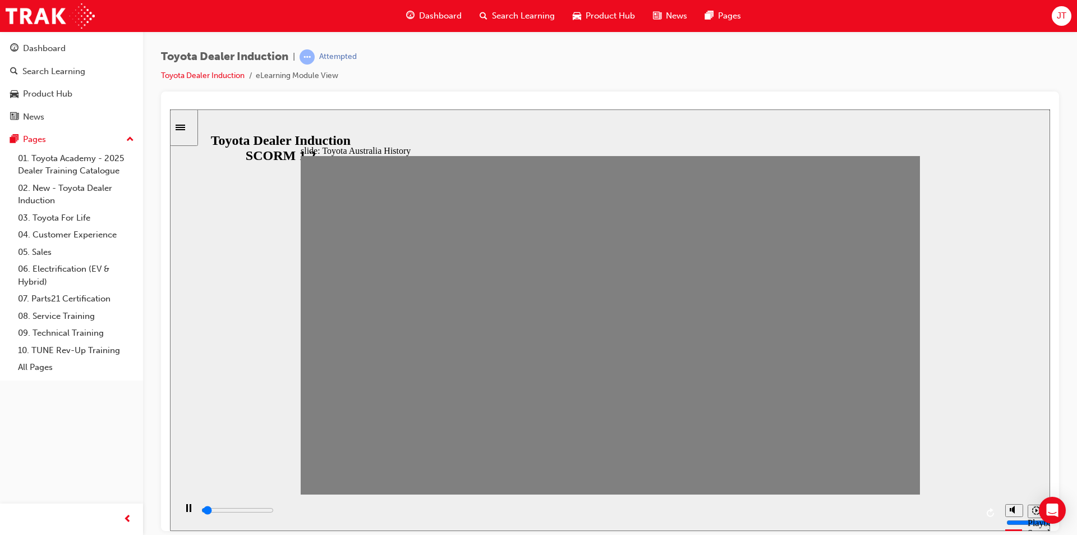
drag, startPoint x: 634, startPoint y: 335, endPoint x: 673, endPoint y: 334, distance: 38.7
drag, startPoint x: 663, startPoint y: 330, endPoint x: 724, endPoint y: 343, distance: 62.6
type input "100"
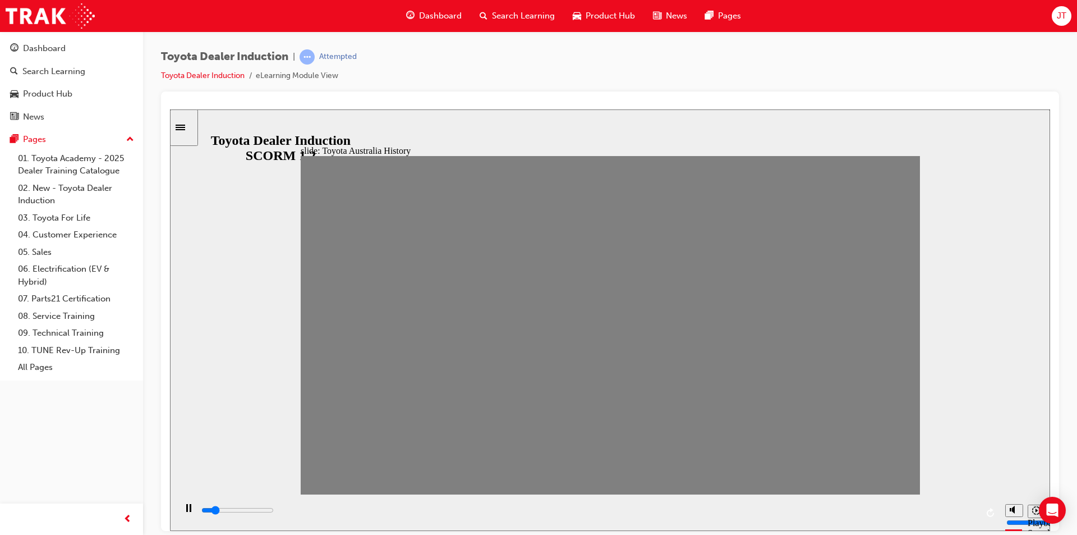
type input "13"
drag, startPoint x: 715, startPoint y: 337, endPoint x: 672, endPoint y: 329, distance: 43.5
type input "0"
type input "14"
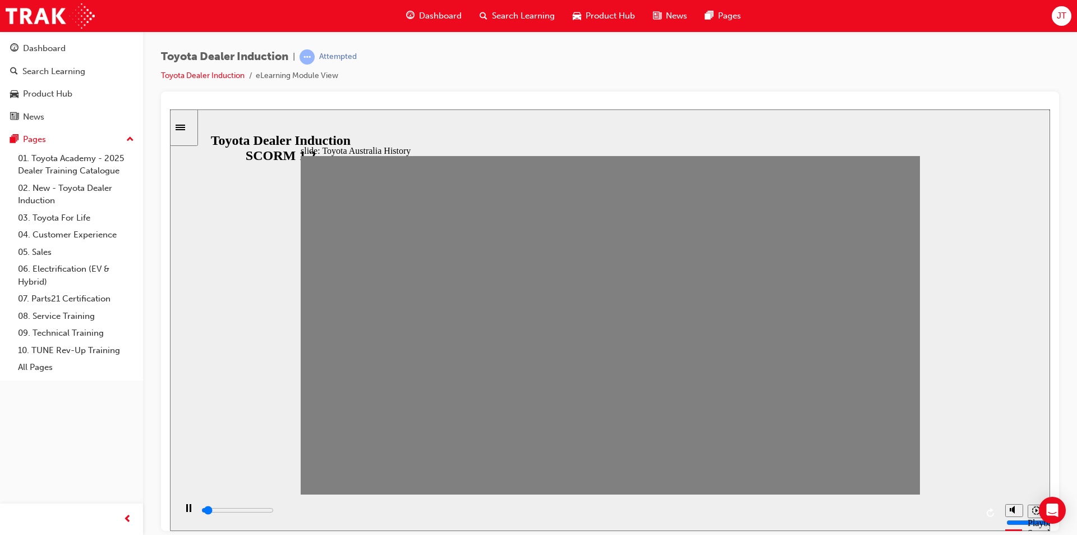
drag, startPoint x: 701, startPoint y: 335, endPoint x: 716, endPoint y: 331, distance: 15.3
drag, startPoint x: 720, startPoint y: 331, endPoint x: 758, endPoint y: 340, distance: 39.2
drag, startPoint x: 750, startPoint y: 342, endPoint x: 763, endPoint y: 343, distance: 12.9
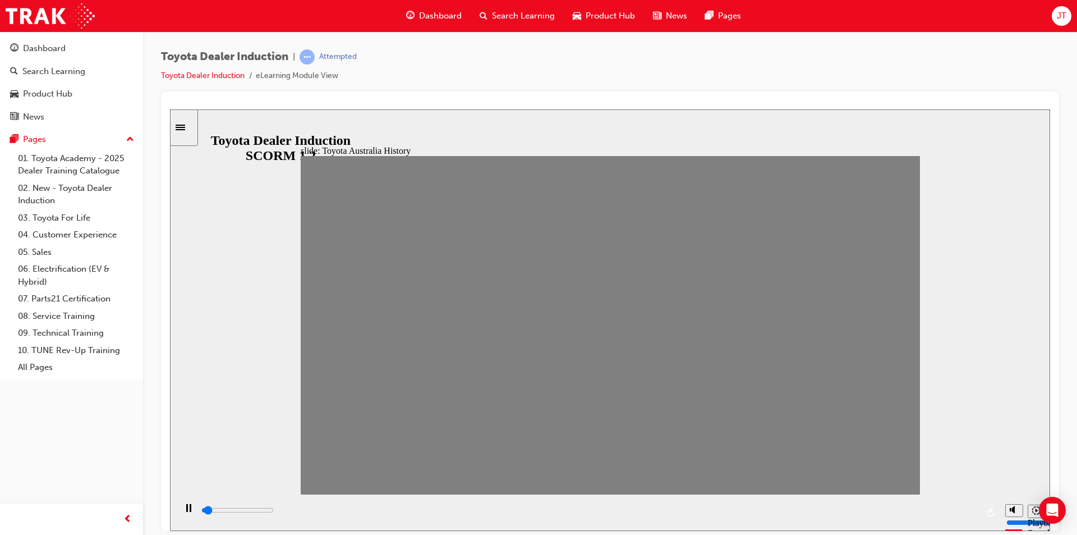
drag, startPoint x: 754, startPoint y: 340, endPoint x: 780, endPoint y: 342, distance: 25.3
drag, startPoint x: 780, startPoint y: 334, endPoint x: 808, endPoint y: 343, distance: 29.8
drag, startPoint x: 807, startPoint y: 336, endPoint x: 835, endPoint y: 342, distance: 28.7
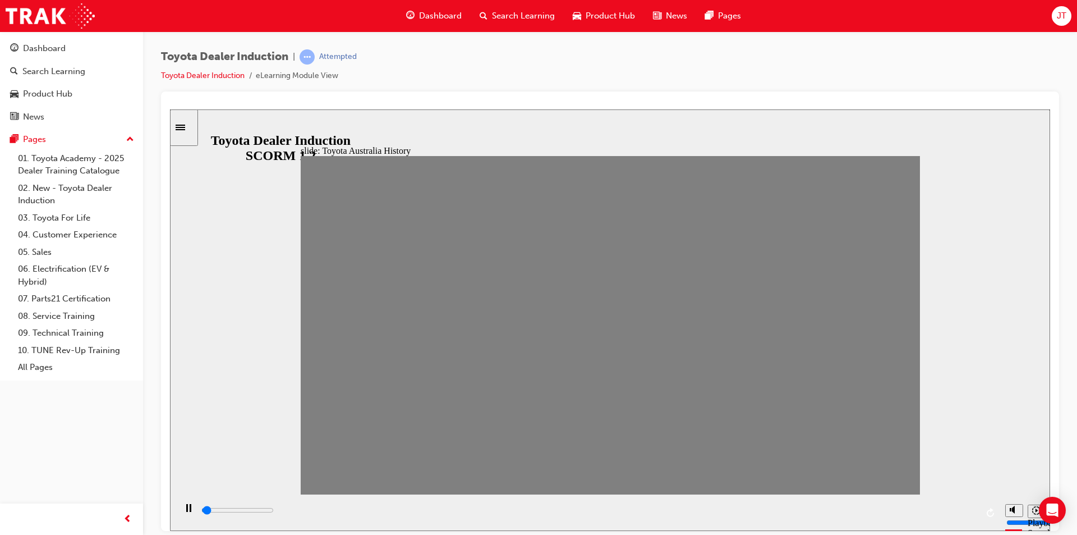
drag, startPoint x: 834, startPoint y: 331, endPoint x: 862, endPoint y: 339, distance: 28.6
type input "4300"
drag, startPoint x: 862, startPoint y: 333, endPoint x: 894, endPoint y: 343, distance: 33.5
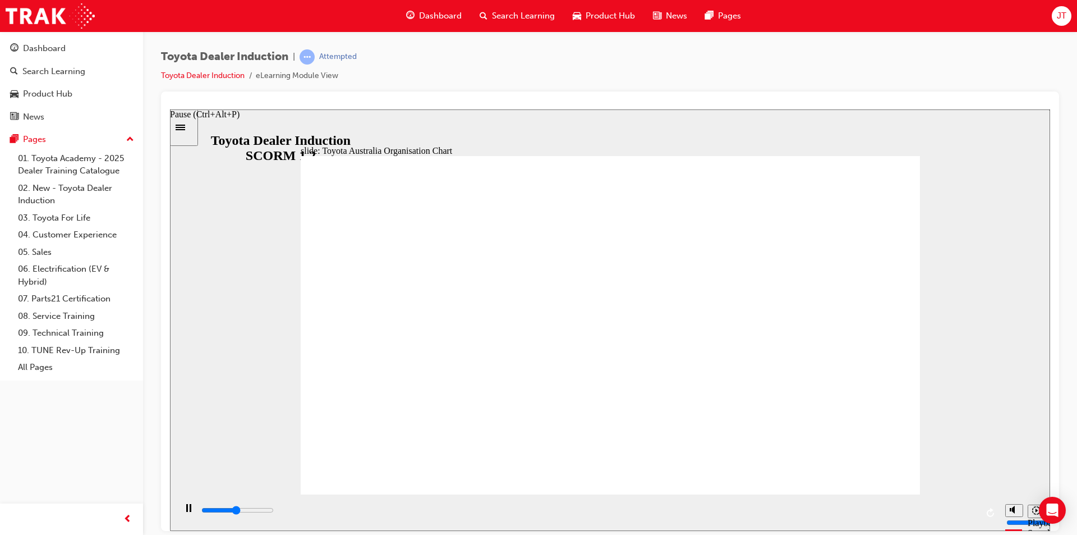
click at [191, 506] on div "Pause (Ctrl+Alt+P)" at bounding box center [188, 512] width 19 height 19
click at [188, 512] on icon "Play (Ctrl+Alt+P)" at bounding box center [188, 507] width 7 height 8
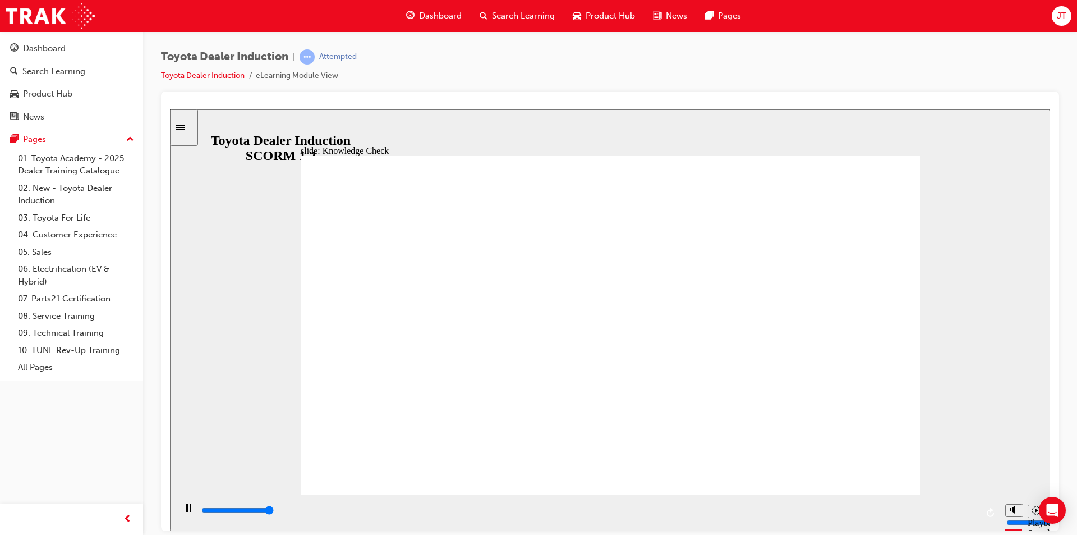
type input "5000"
radio input "true"
type input "5000"
radio input "true"
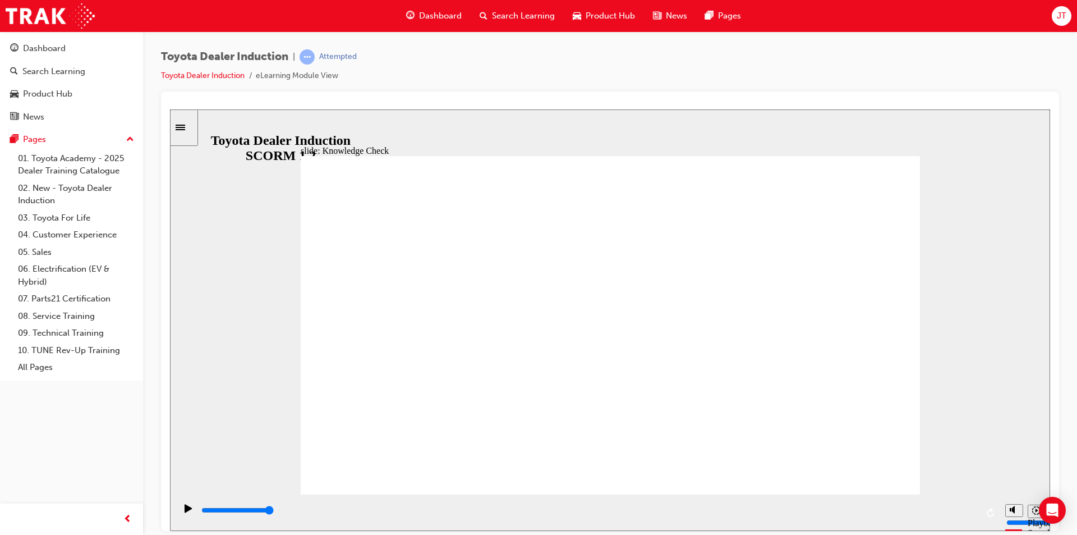
type input "5000"
radio input "true"
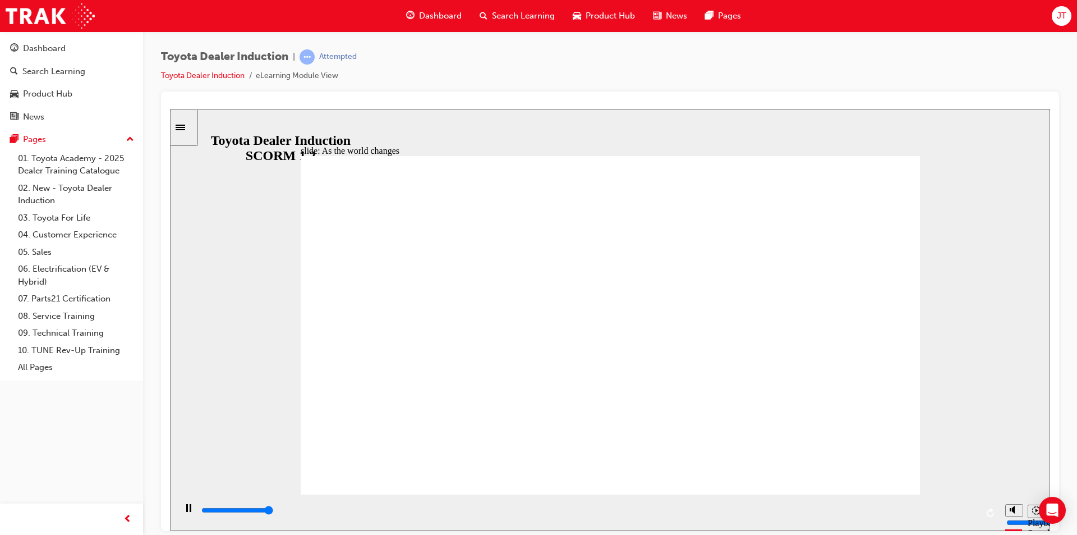
type input "9200"
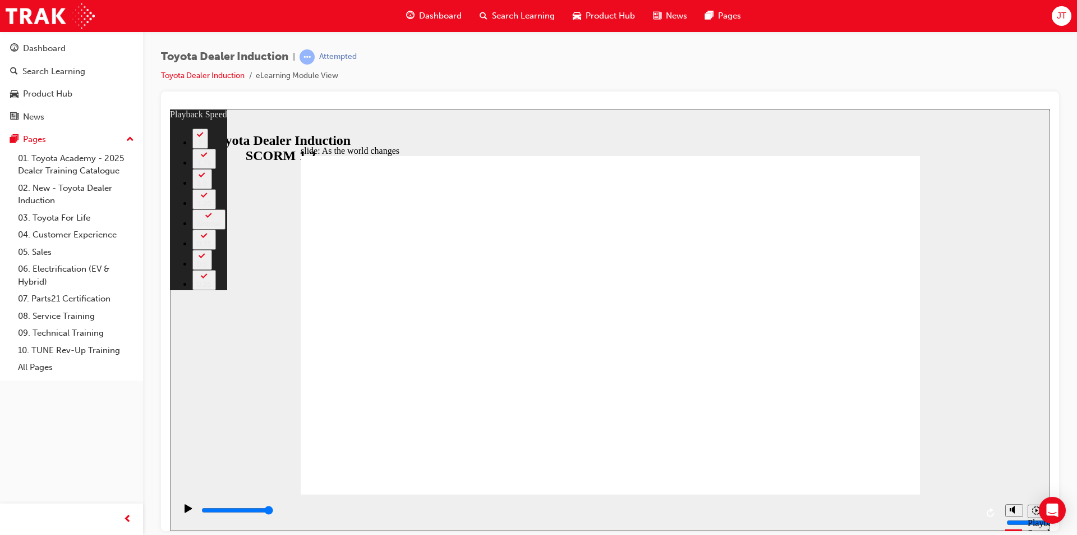
type input "128"
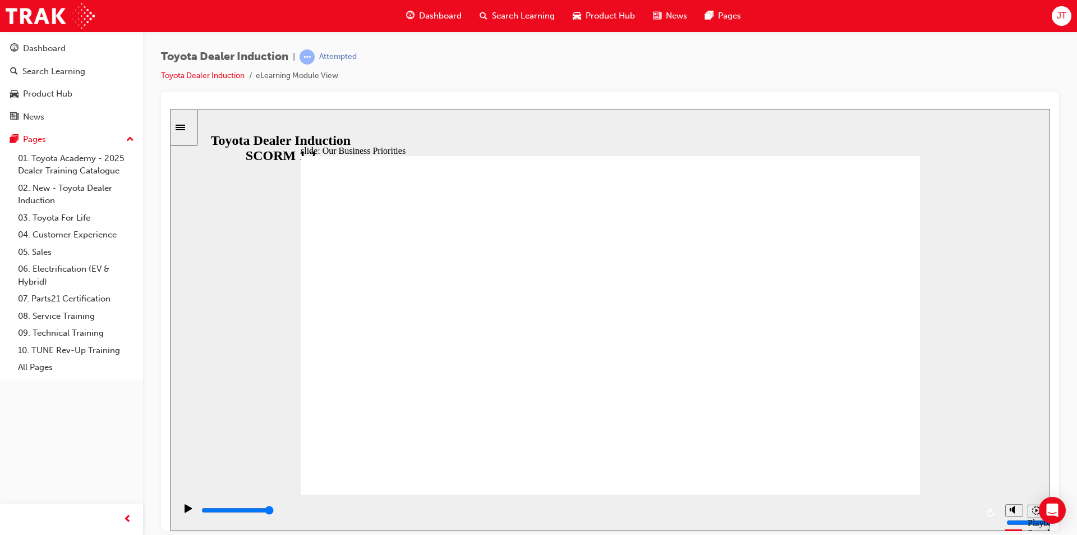
type input "5000"
type input "h"
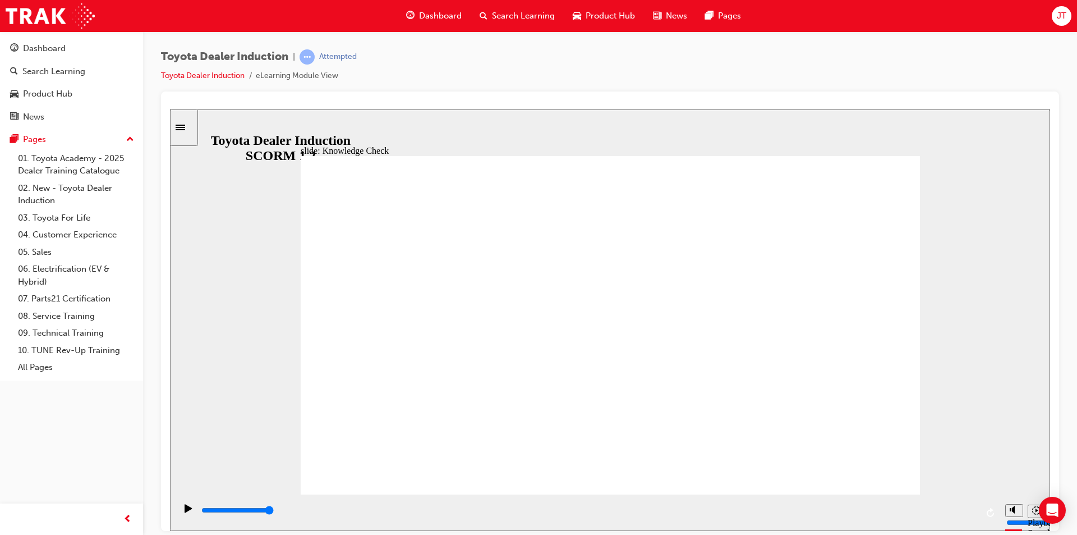
type input "h"
type input "ha"
type input "hap"
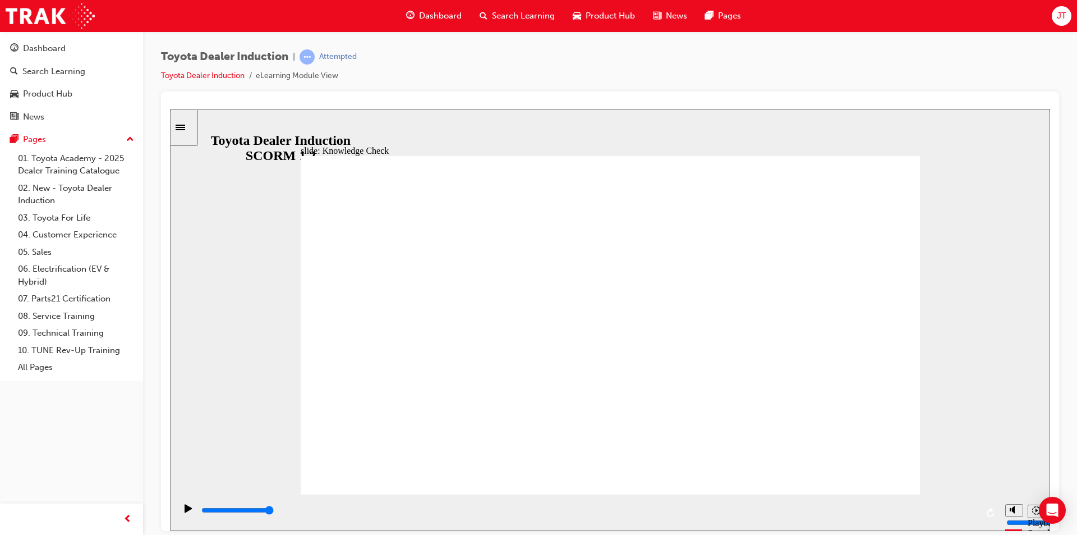
type input "happ"
type input "happi"
type input "happin"
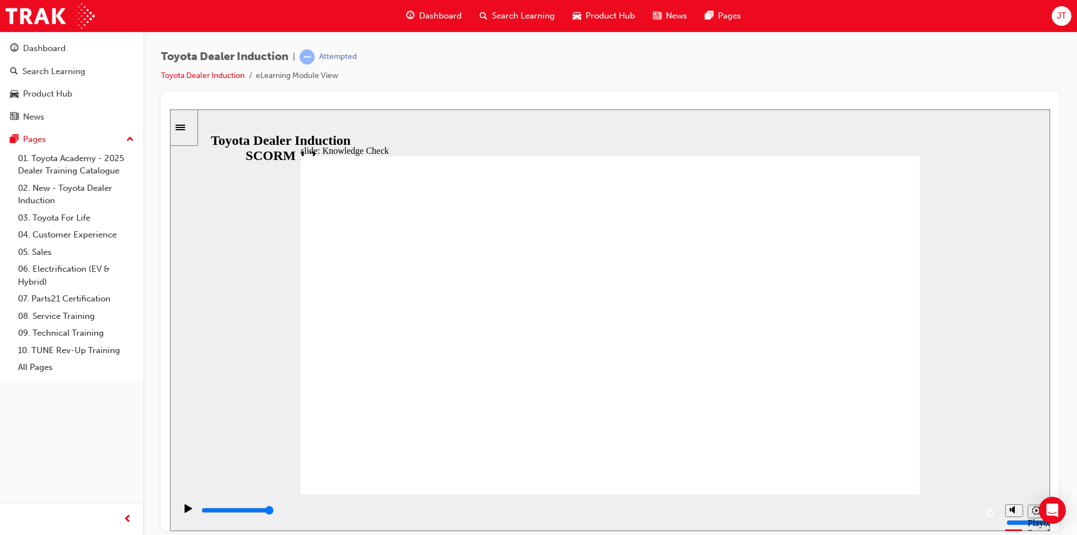
type input "happin"
type input "happine"
type input "happines"
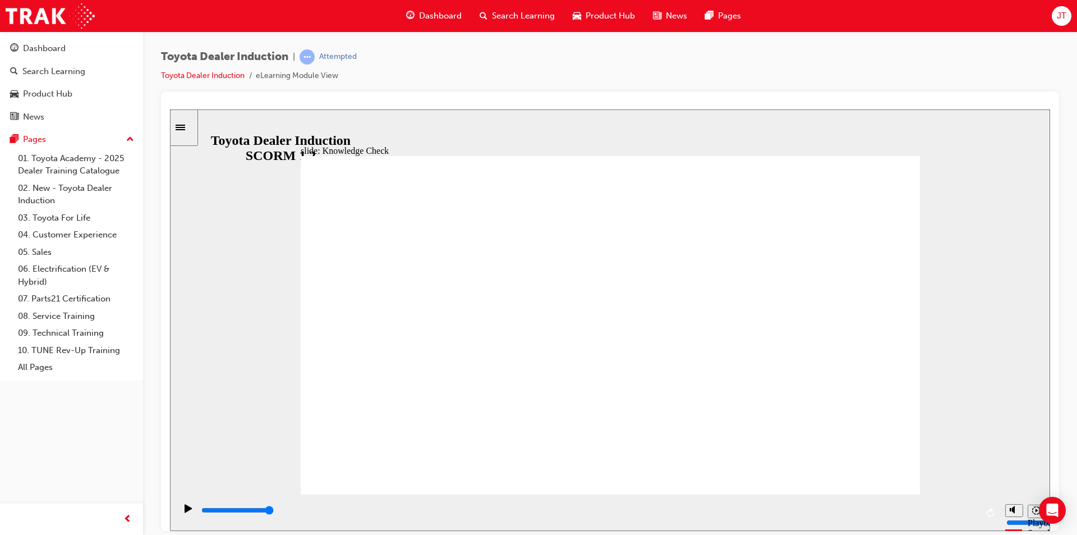
type input "happiness"
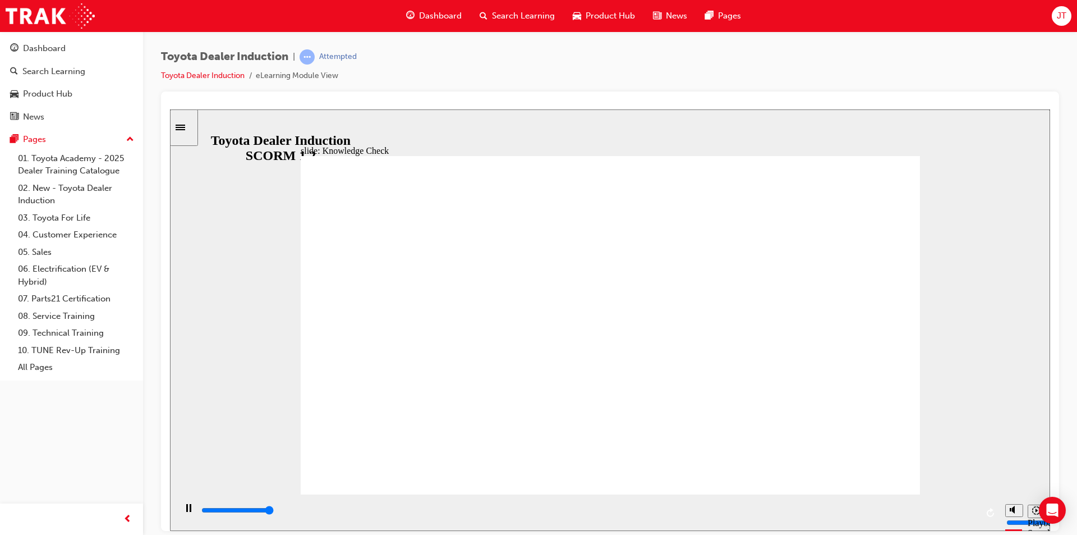
type input "5000"
type input "m"
type input "mo"
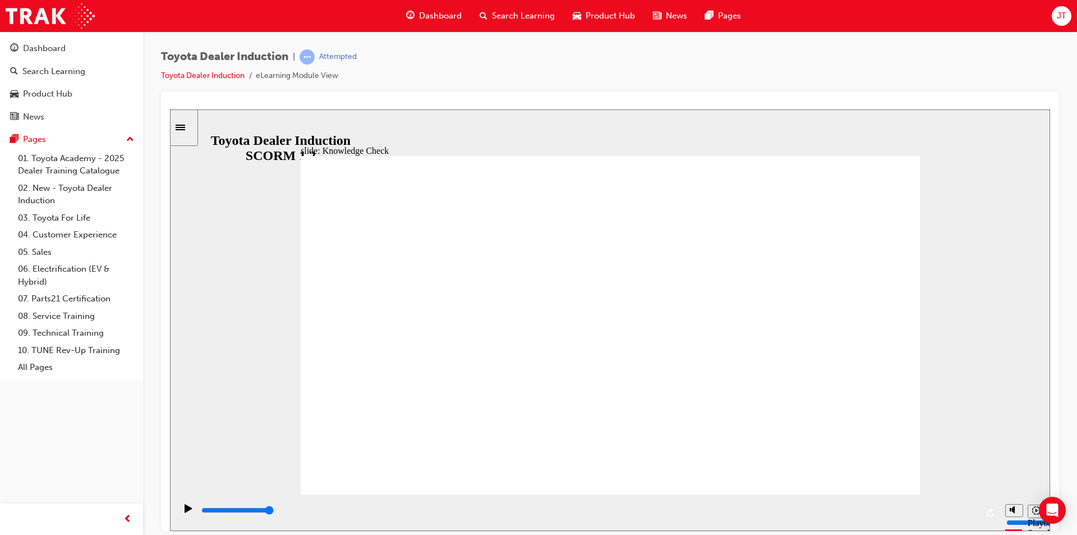
type input "mo"
type input "mov"
type input "move"
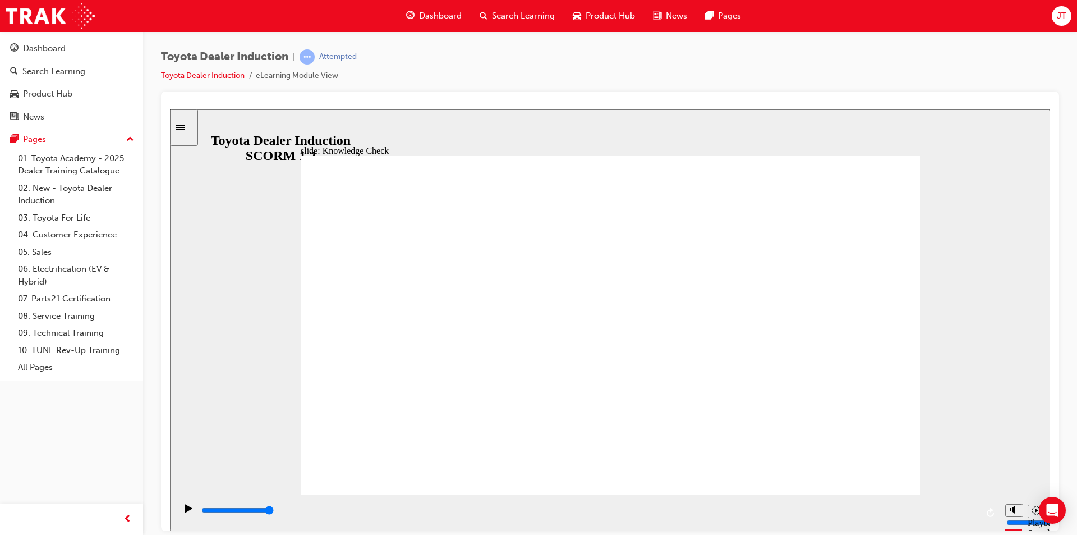
type input "moved"
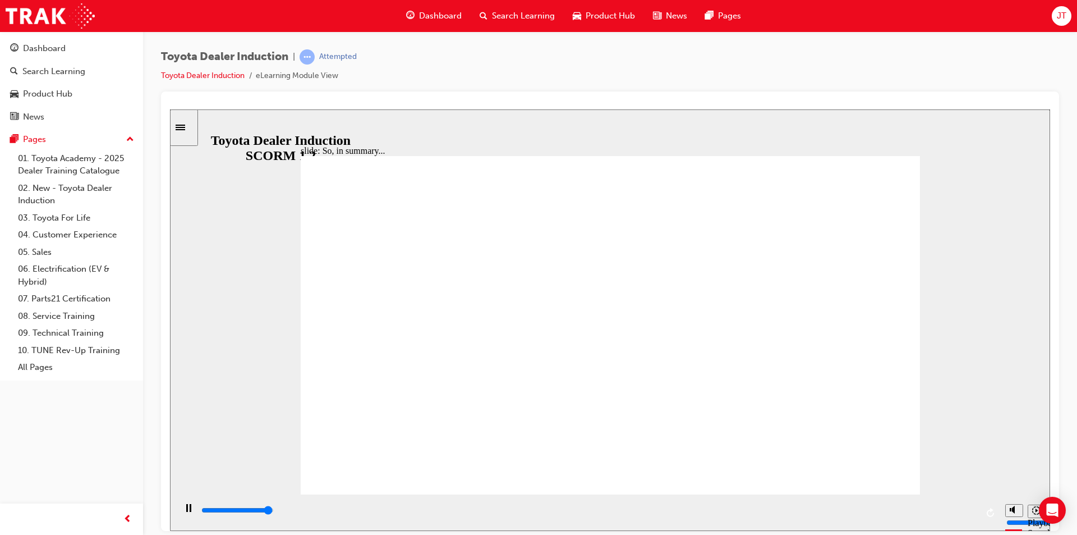
type input "6500"
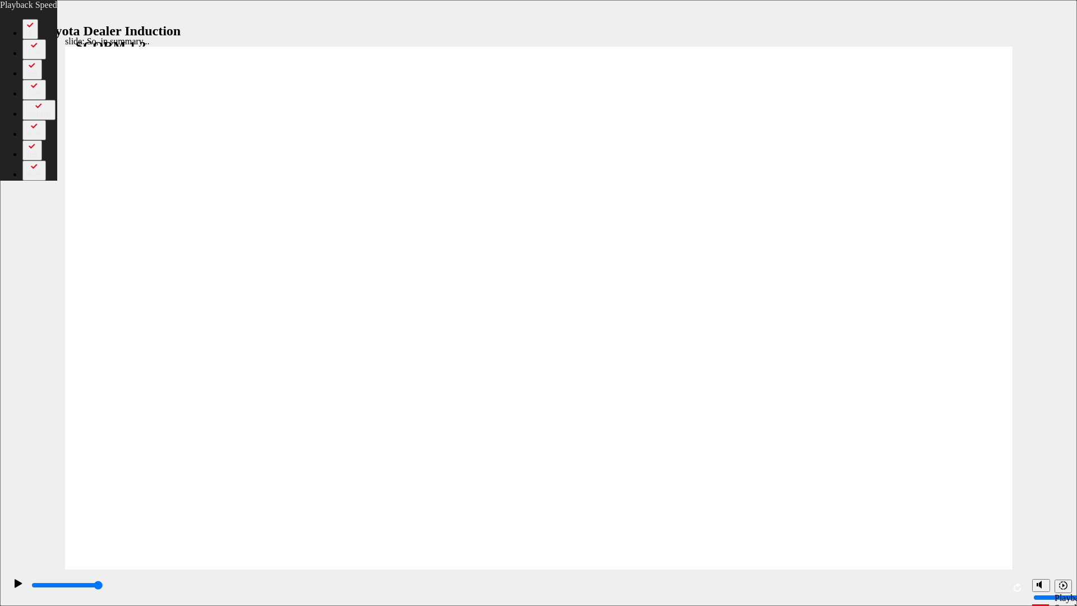
type input "34"
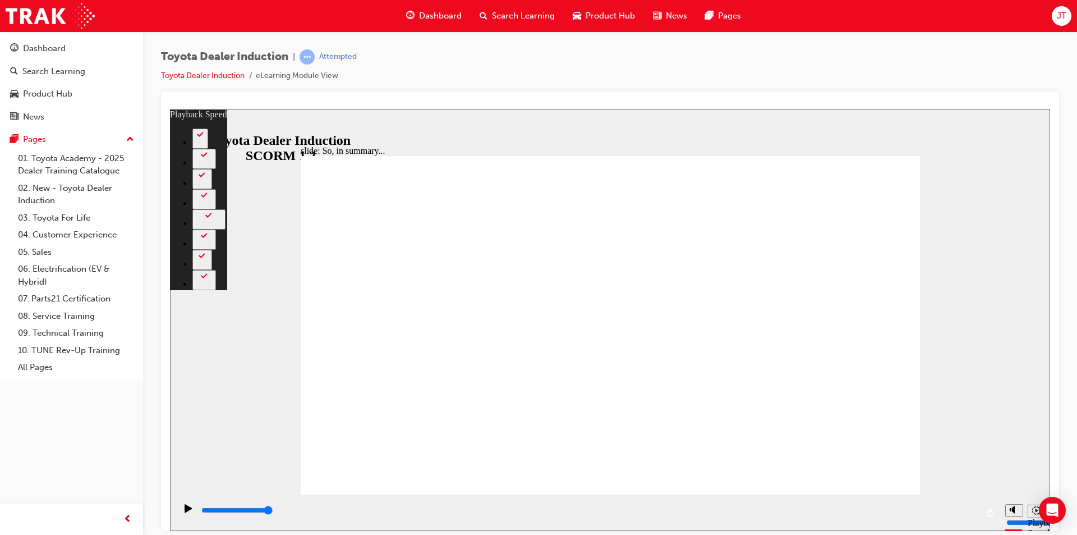
type input "128"
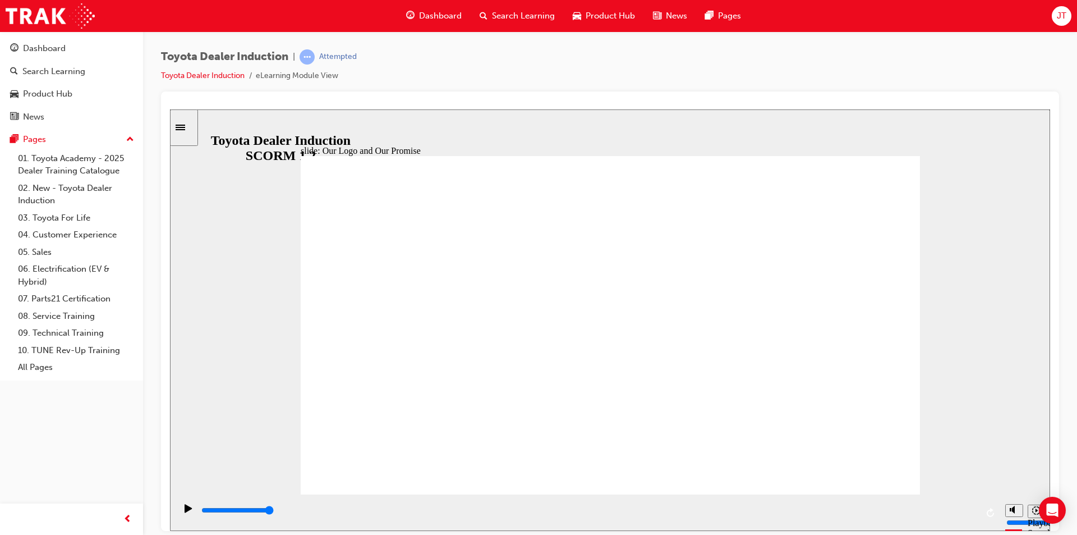
type input "8400"
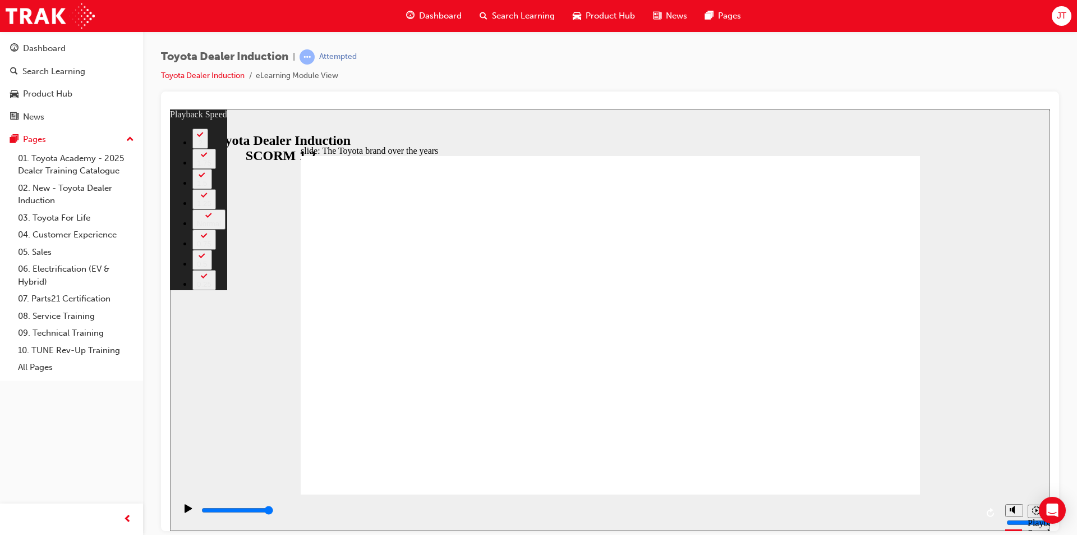
type input "165"
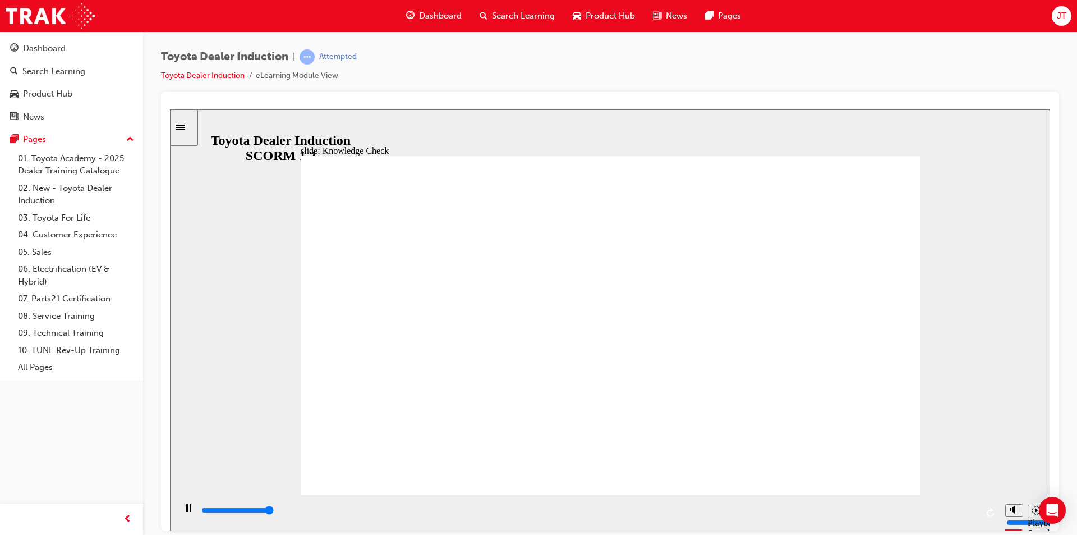
type input "5000"
radio input "true"
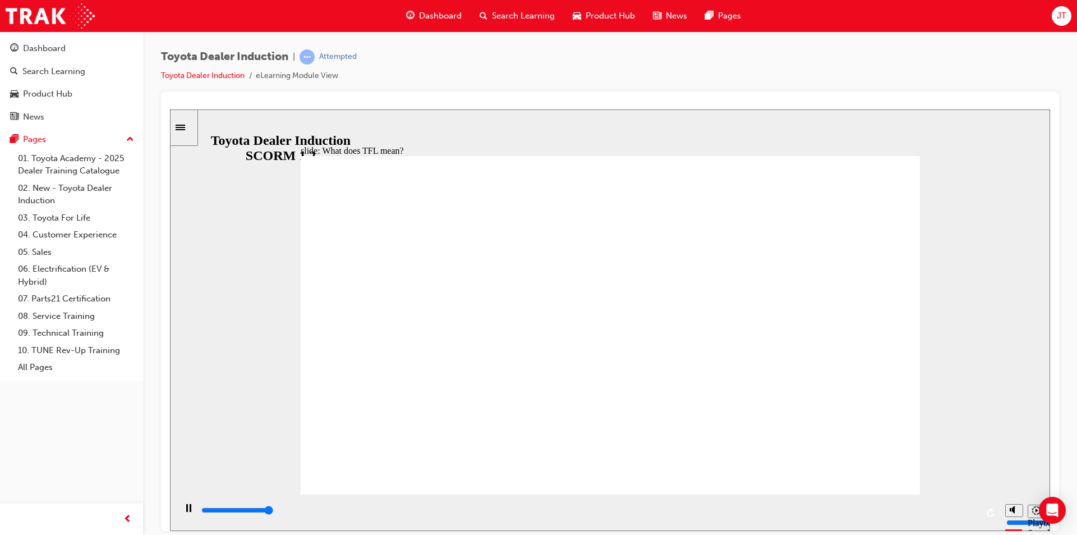
type input "10800"
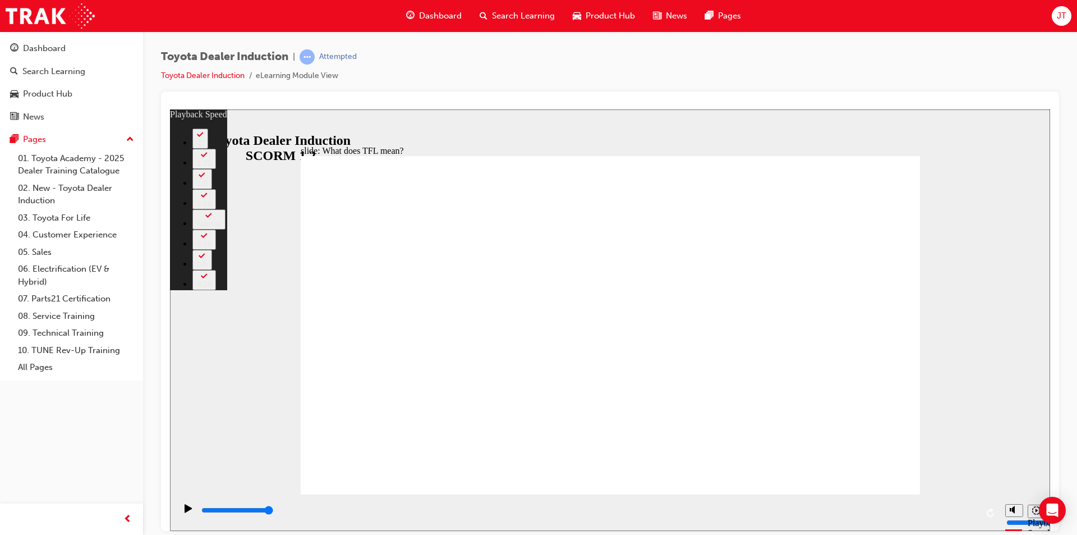
type input "139"
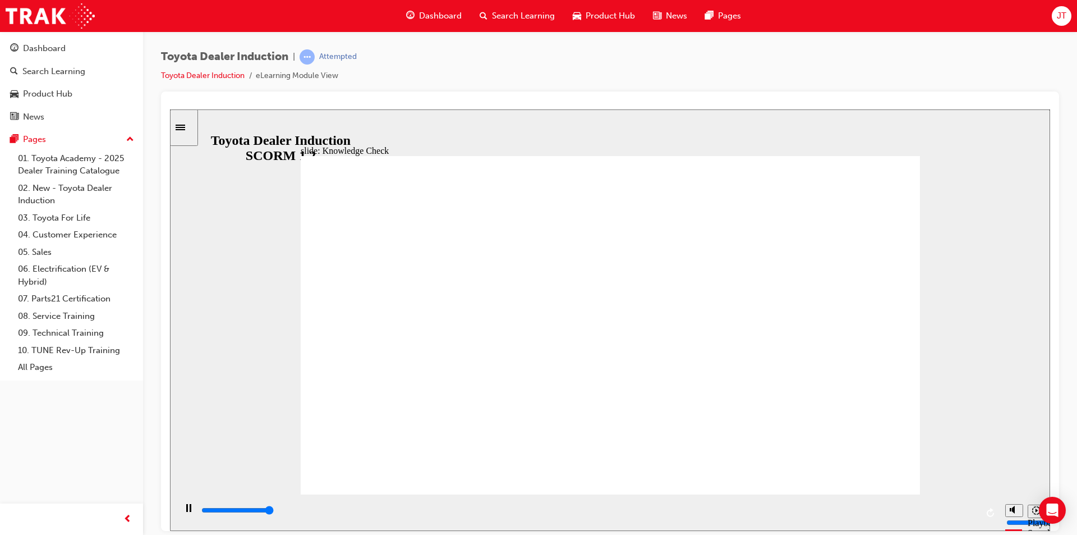
type input "5000"
radio input "true"
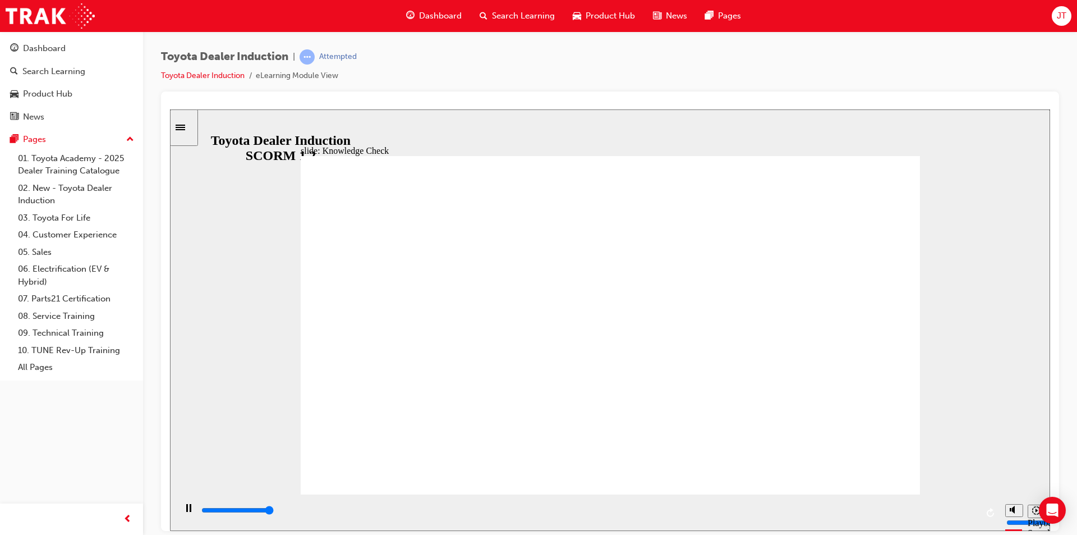
type input "5000"
radio input "true"
type input "3300"
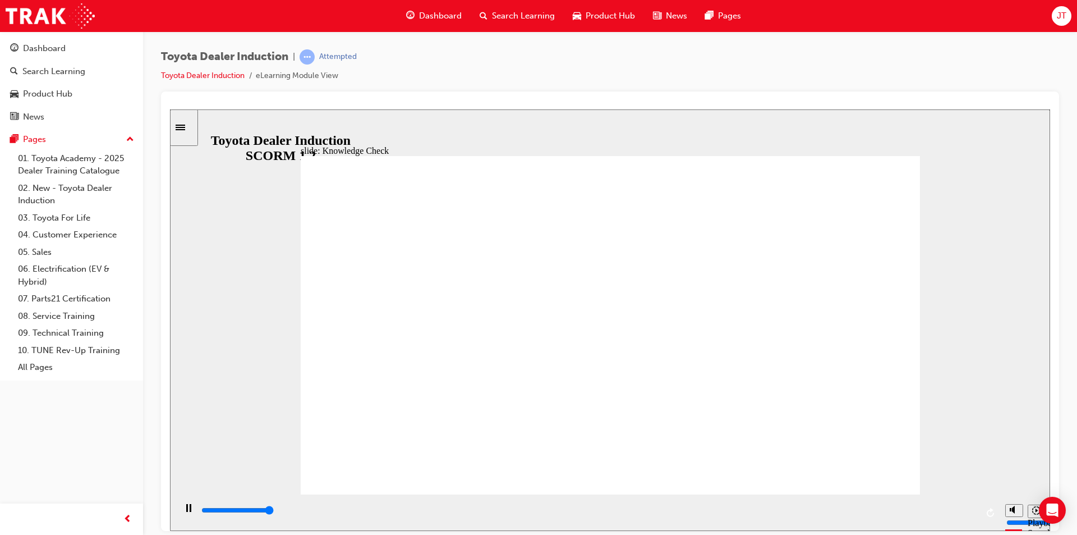
type input "5000"
radio input "true"
type input "3300"
click at [192, 128] on icon "Sidebar Toggle" at bounding box center [184, 126] width 17 height 7
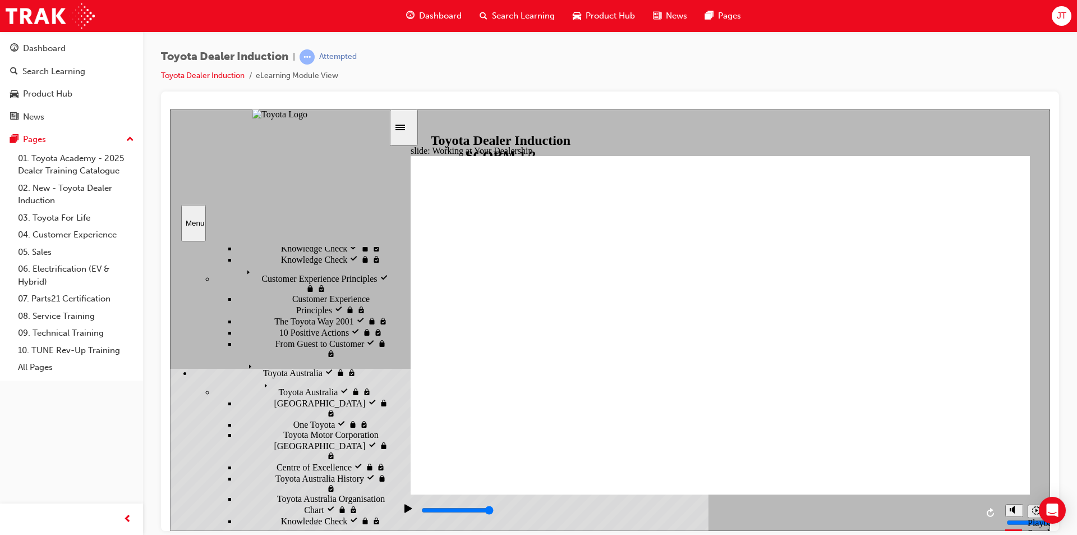
scroll to position [284, 0]
drag, startPoint x: 385, startPoint y: 336, endPoint x: 395, endPoint y: 394, distance: 58.7
click at [395, 394] on div "slide: Working at Your Dealership Working at Your Dealership BACK BACK NEXT NEX…" at bounding box center [610, 319] width 880 height 421
click at [457, 84] on div "Toyota Dealer Induction | Attempted Toyota Dealer Induction eLearning Module Vi…" at bounding box center [610, 70] width 898 height 42
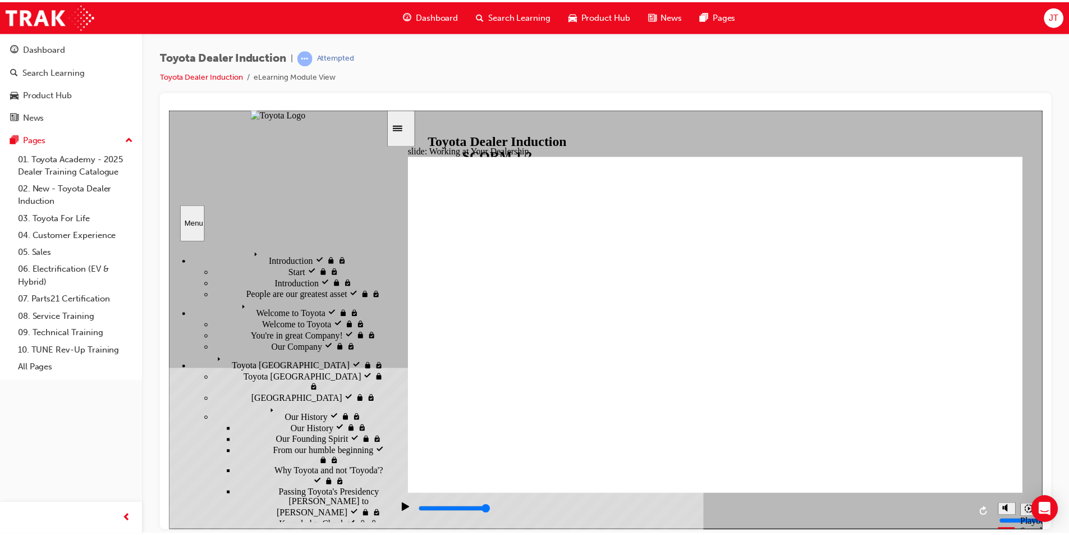
scroll to position [0, 0]
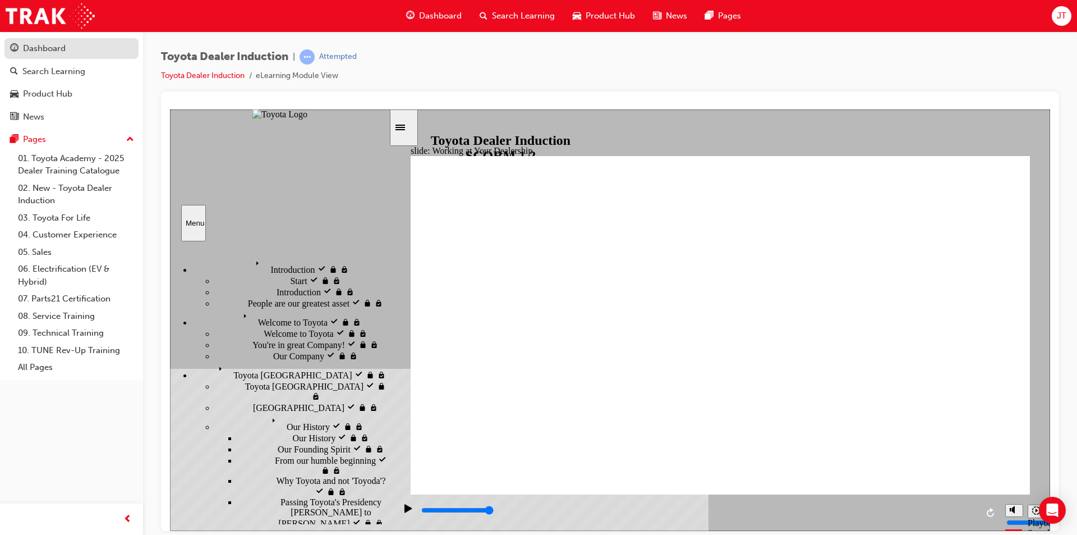
click at [36, 47] on div "Dashboard" at bounding box center [44, 48] width 43 height 13
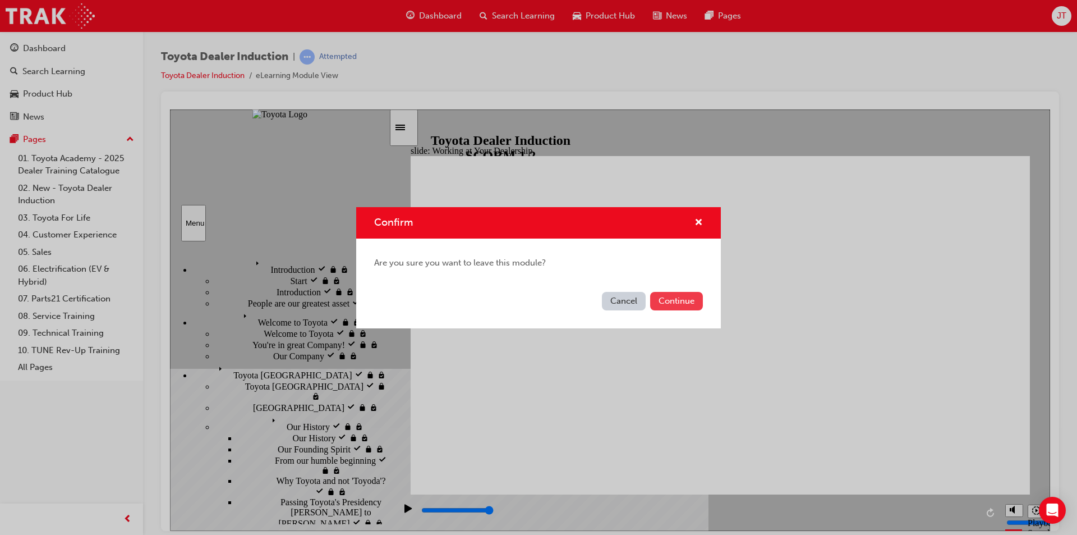
click at [688, 306] on button "Continue" at bounding box center [676, 301] width 53 height 19
